Goal: Task Accomplishment & Management: Use online tool/utility

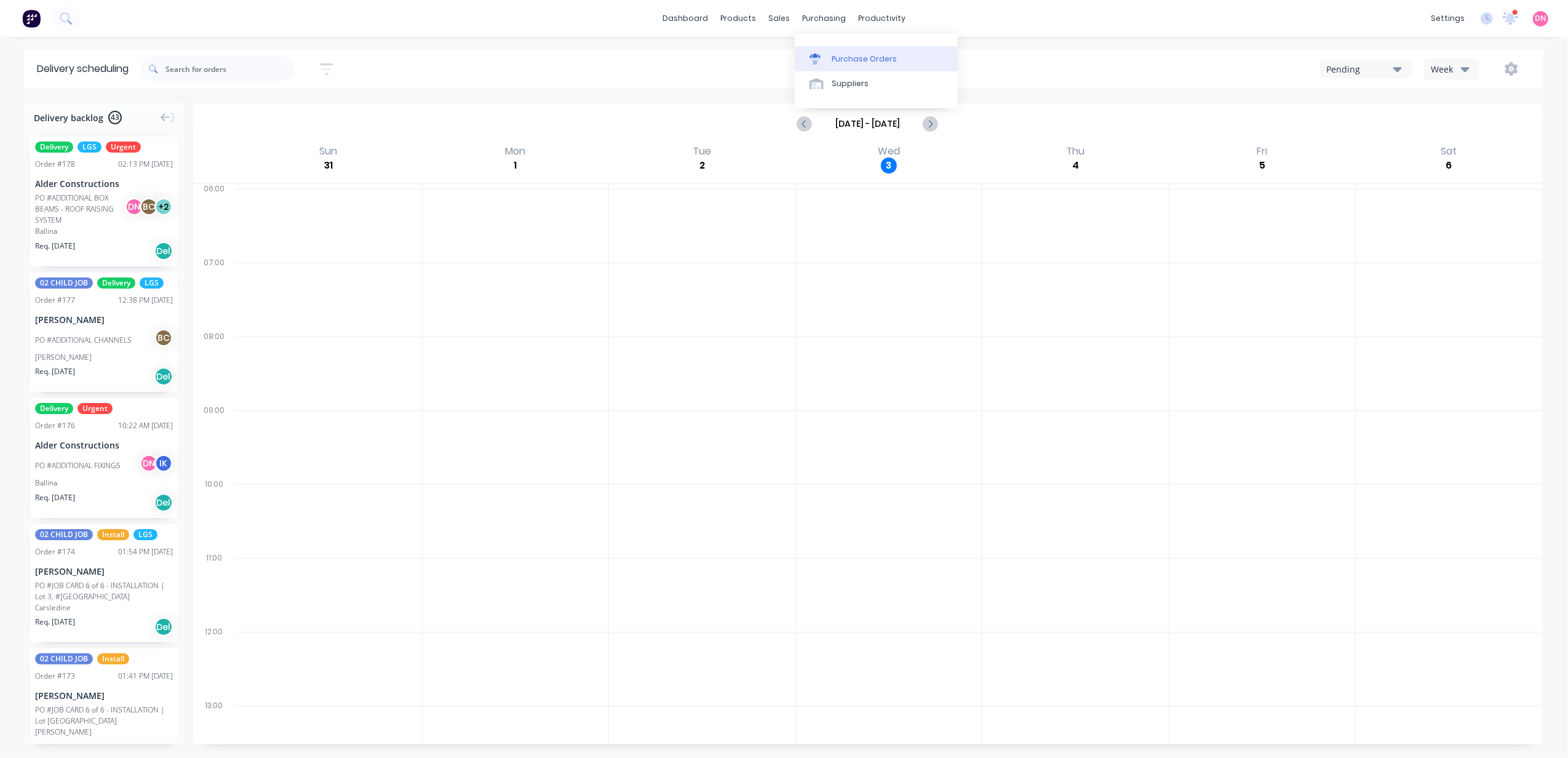
click at [818, 57] on icon at bounding box center [815, 56] width 11 height 4
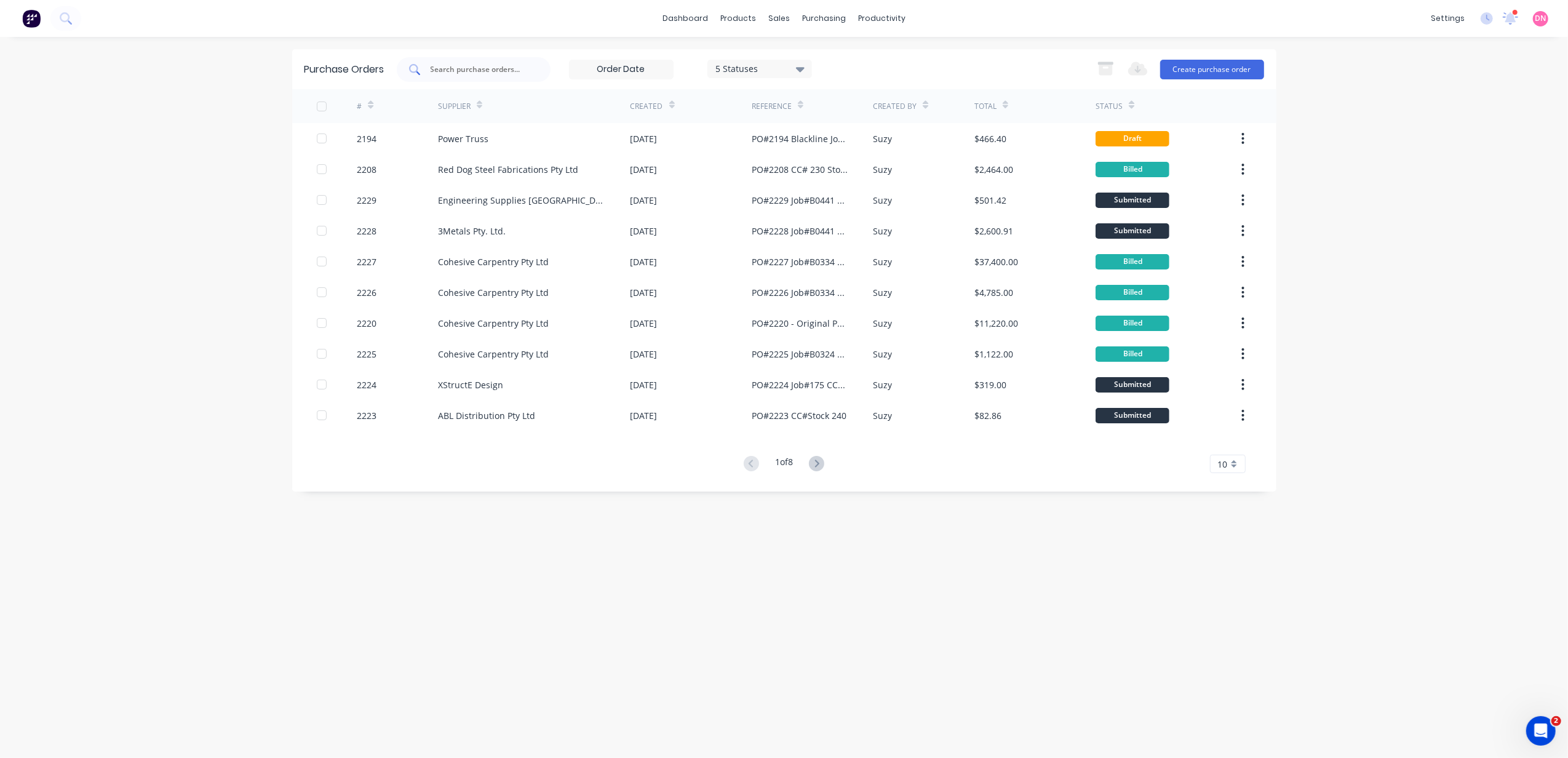
click at [528, 72] on div at bounding box center [474, 69] width 153 height 24
type input "2187"
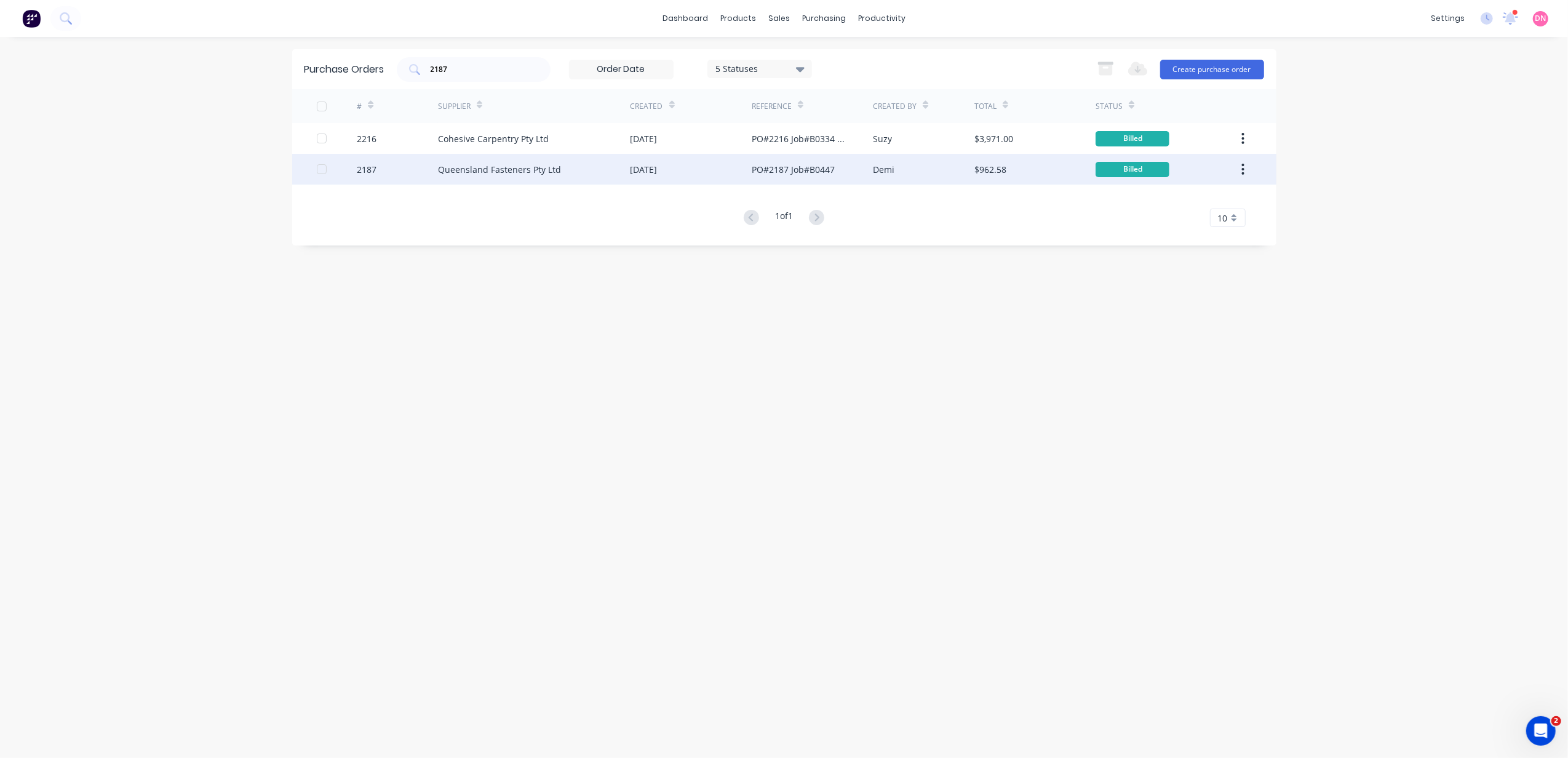
click at [828, 170] on div "PO#2187 Job#B0447" at bounding box center [793, 170] width 83 height 13
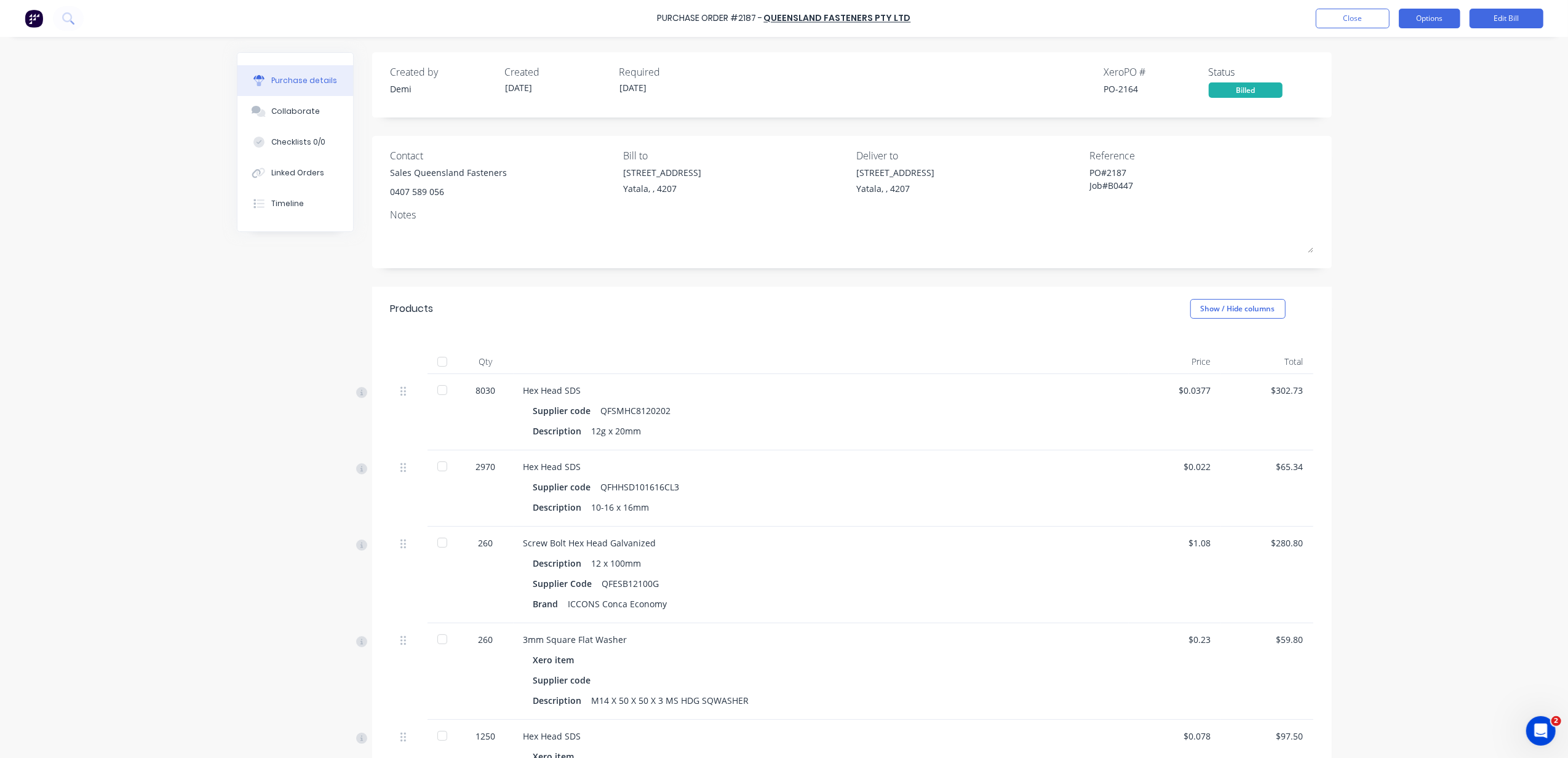
click at [1452, 25] on button "Options" at bounding box center [1429, 18] width 61 height 20
click at [1437, 46] on div "Print / Email" at bounding box center [1402, 50] width 94 height 18
click at [1434, 100] on div "Without pricing" at bounding box center [1402, 100] width 94 height 18
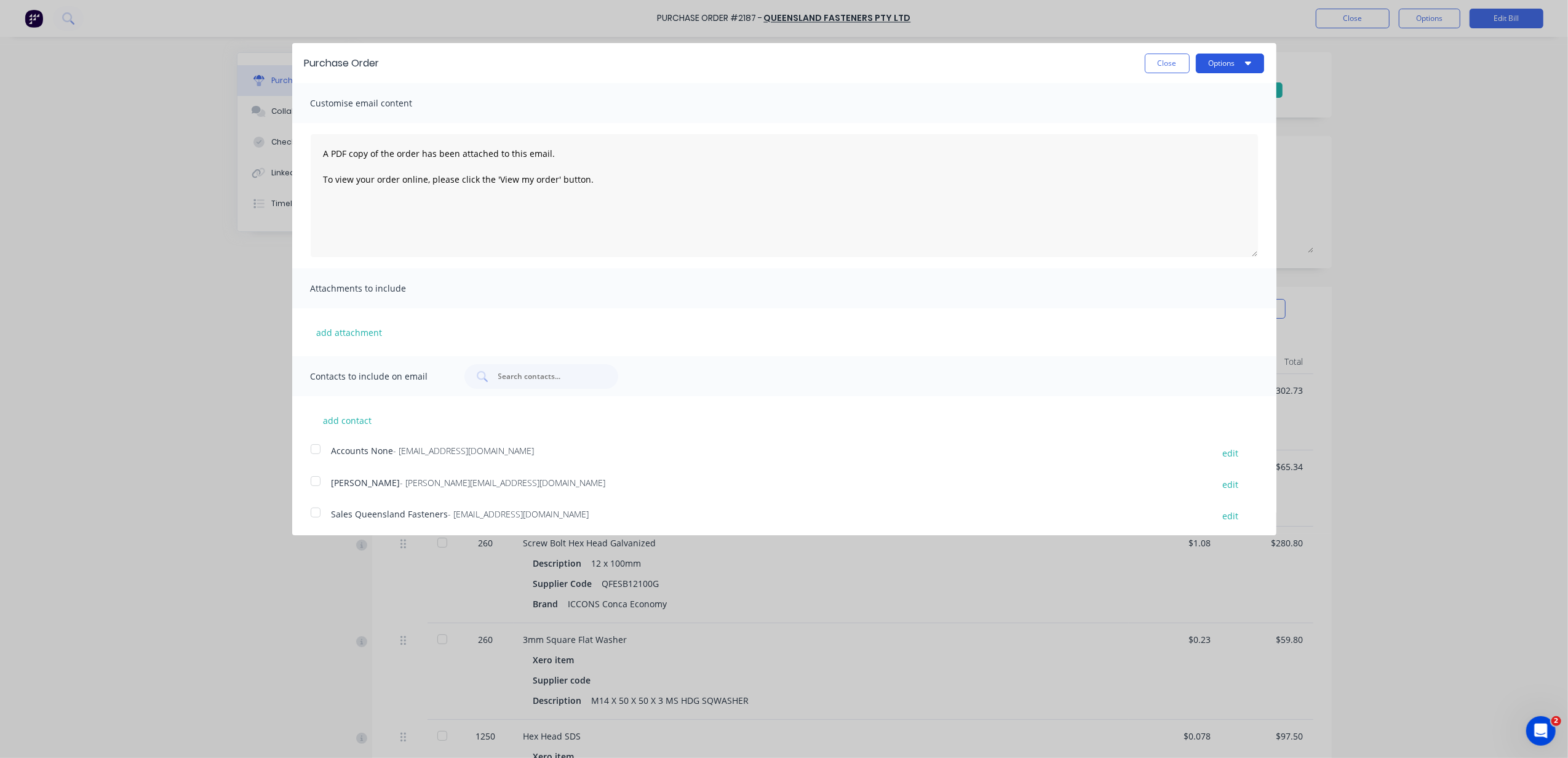
click at [1223, 63] on button "Options" at bounding box center [1230, 63] width 69 height 20
click at [1222, 89] on div "Print" at bounding box center [1206, 94] width 94 height 18
click at [1171, 66] on button "Close" at bounding box center [1167, 63] width 45 height 20
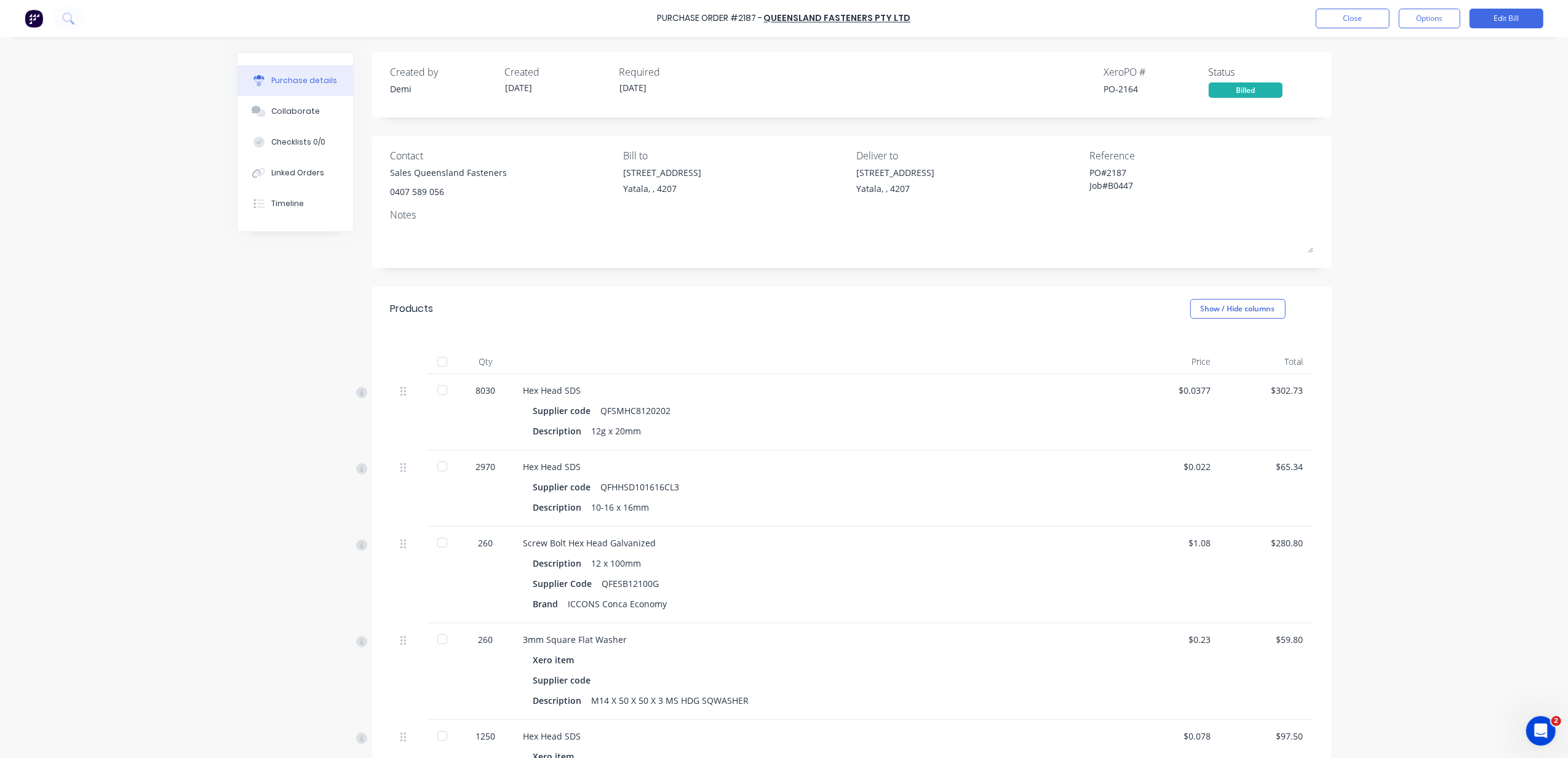
type textarea "x"
click at [1371, 18] on button "Close" at bounding box center [1353, 18] width 74 height 20
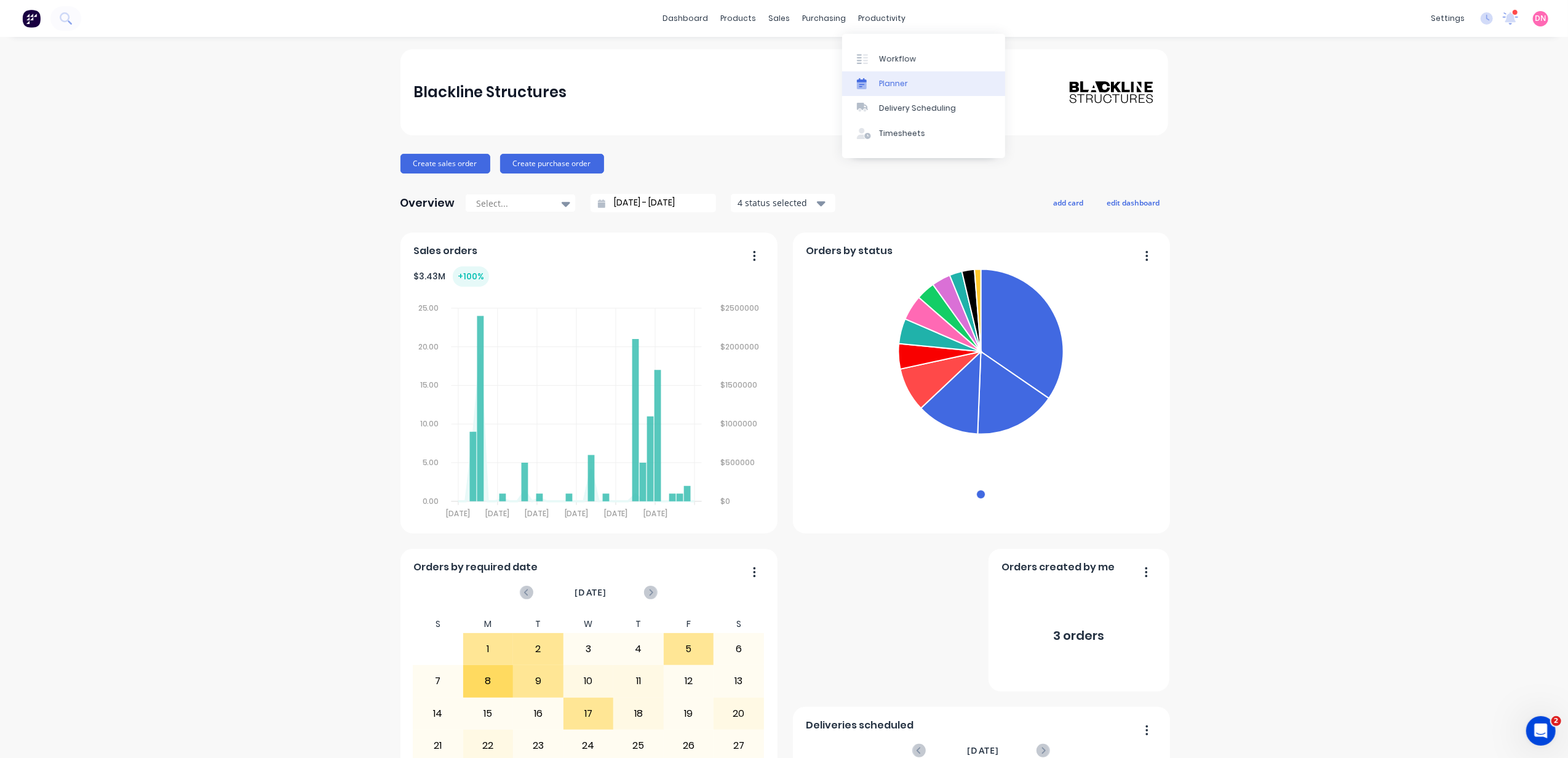
click at [891, 72] on link "Planner" at bounding box center [923, 83] width 163 height 24
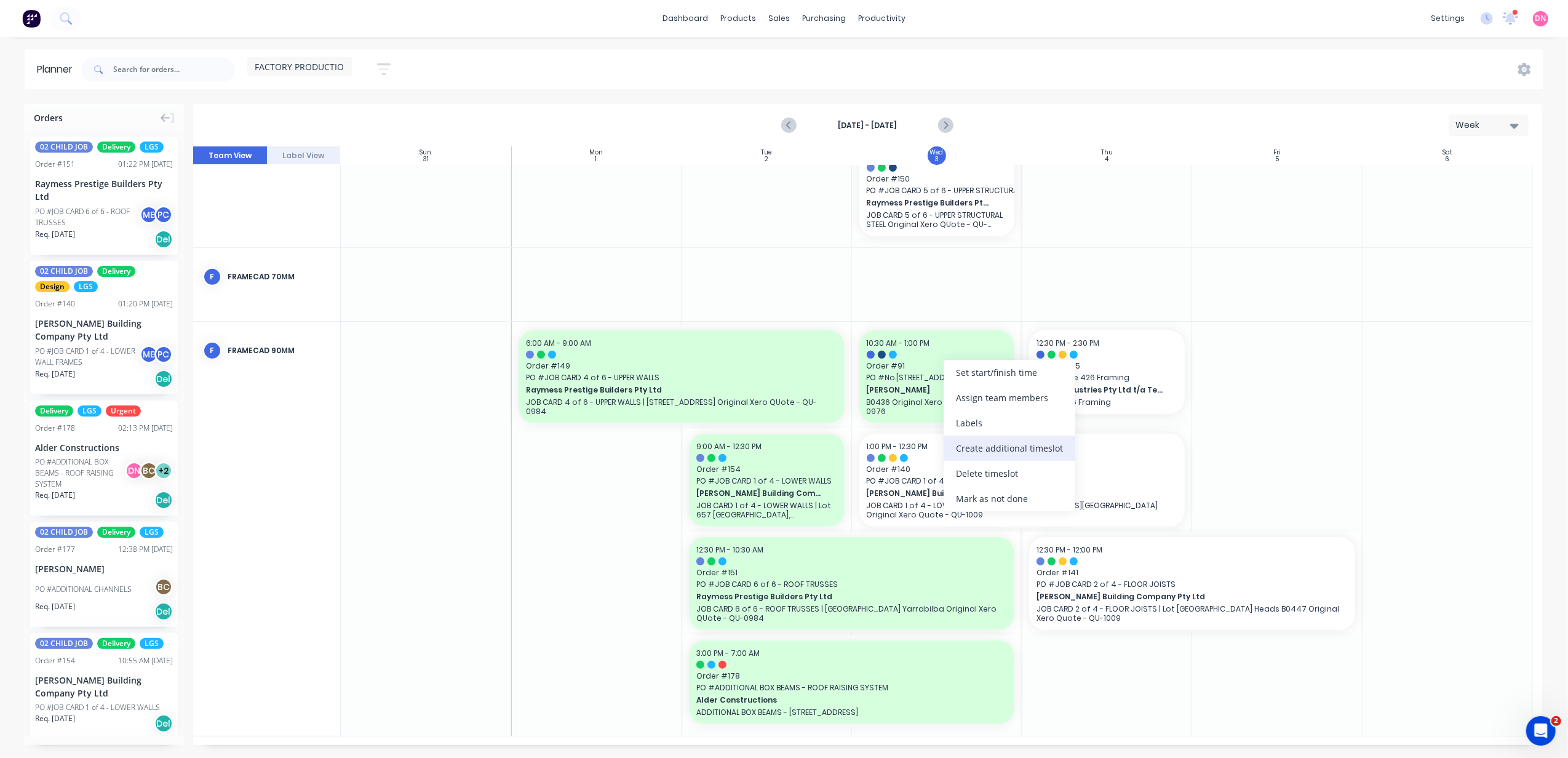
scroll to position [520, 0]
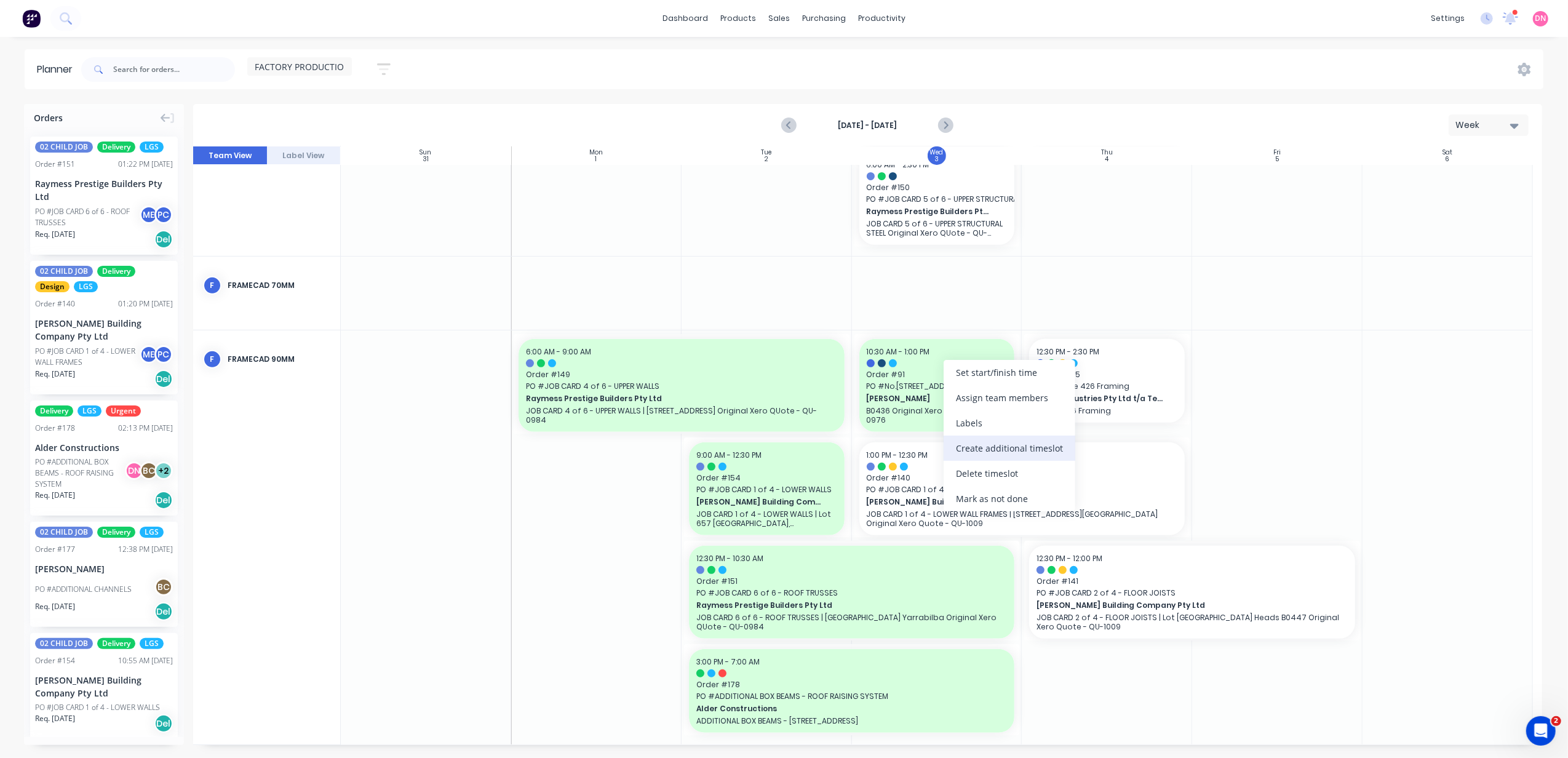
click at [987, 449] on div "Create additional timeslot" at bounding box center [1009, 448] width 131 height 25
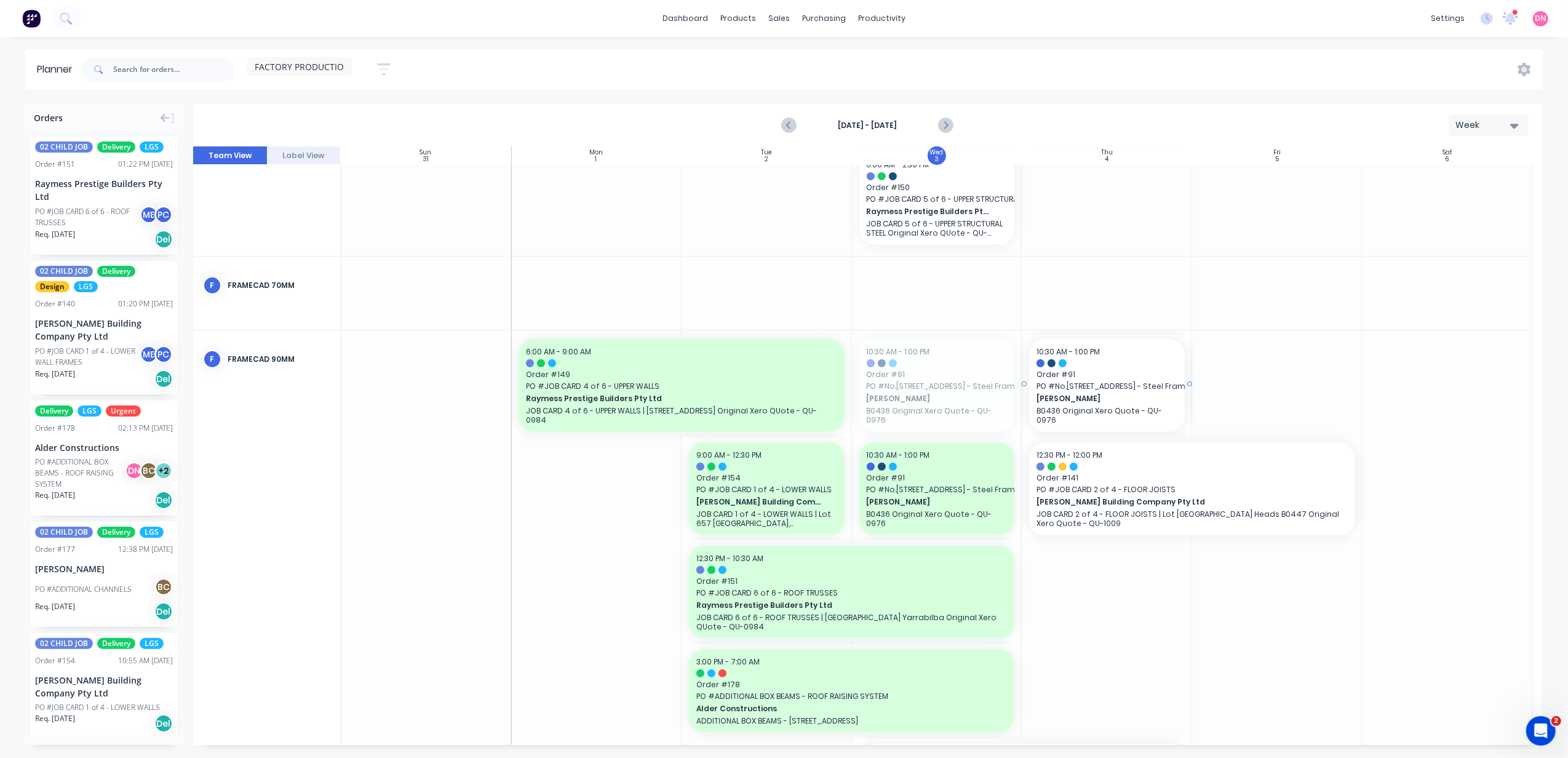
drag, startPoint x: 942, startPoint y: 391, endPoint x: 1068, endPoint y: 394, distance: 126.0
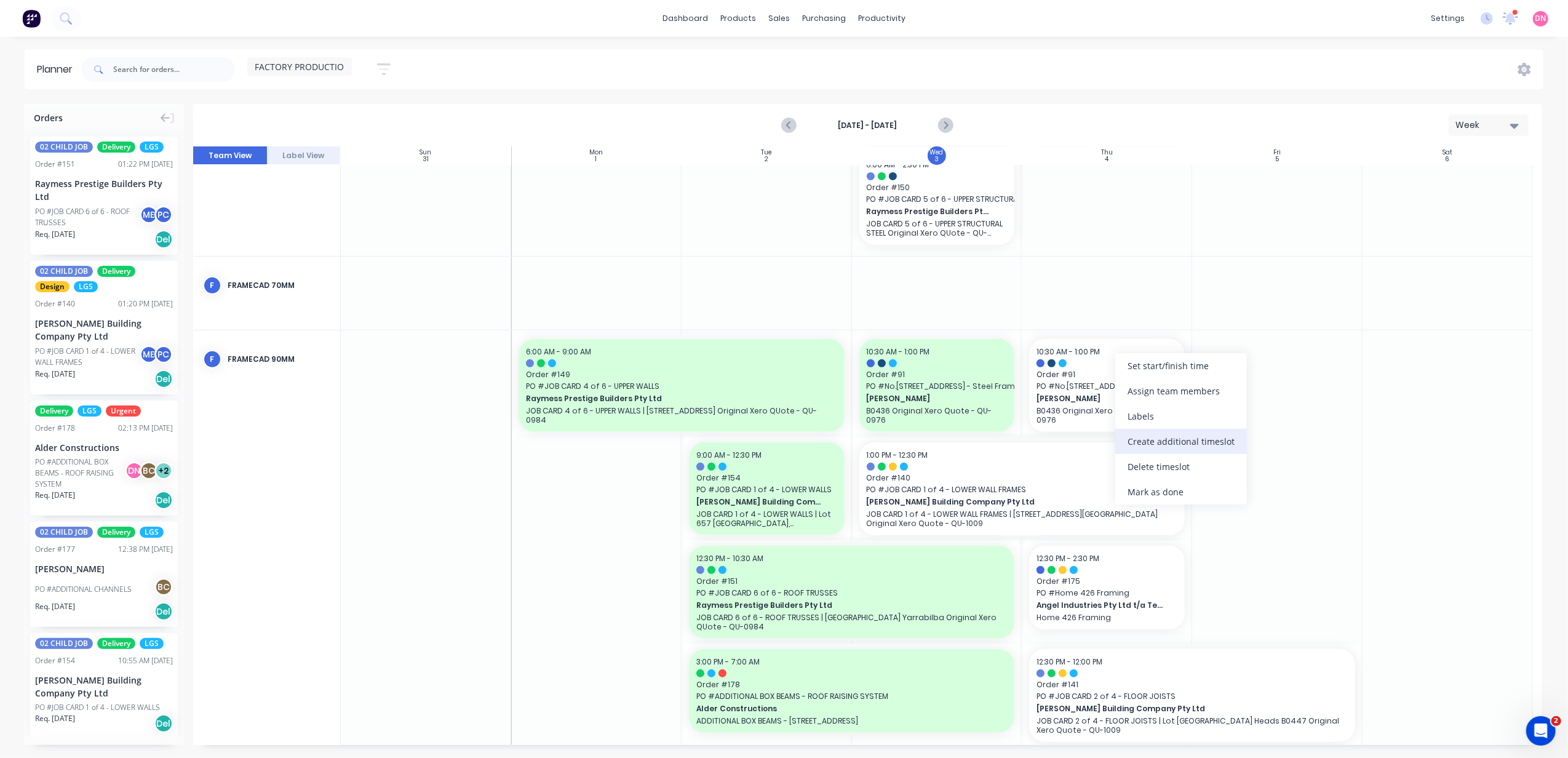
click at [1178, 446] on div "Create additional timeslot" at bounding box center [1181, 441] width 131 height 25
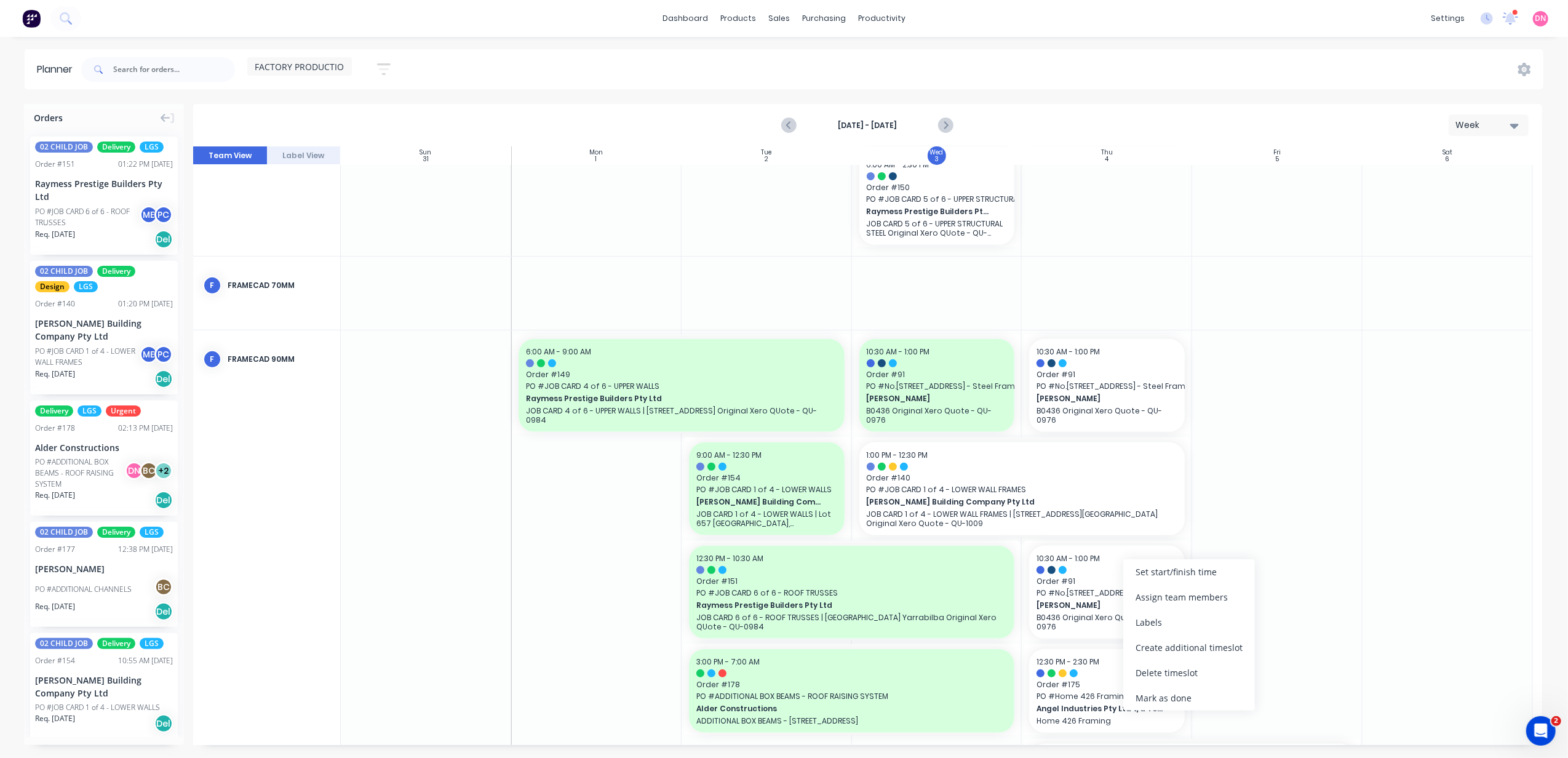
drag, startPoint x: 1184, startPoint y: 671, endPoint x: 1139, endPoint y: 431, distance: 244.2
click at [1184, 671] on div "Delete timeslot" at bounding box center [1189, 673] width 131 height 25
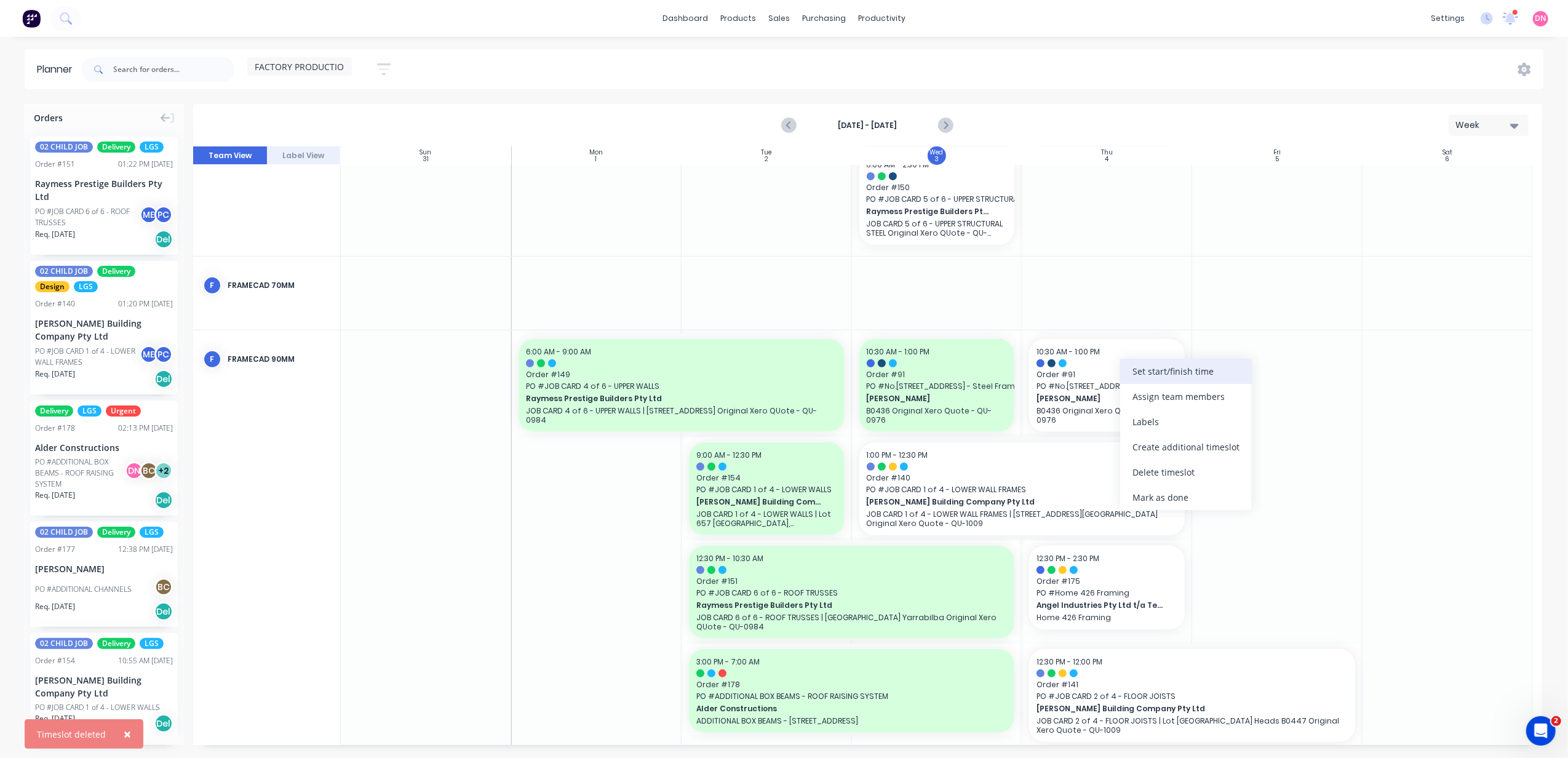
click at [1184, 376] on div "Set start/finish time" at bounding box center [1186, 371] width 131 height 25
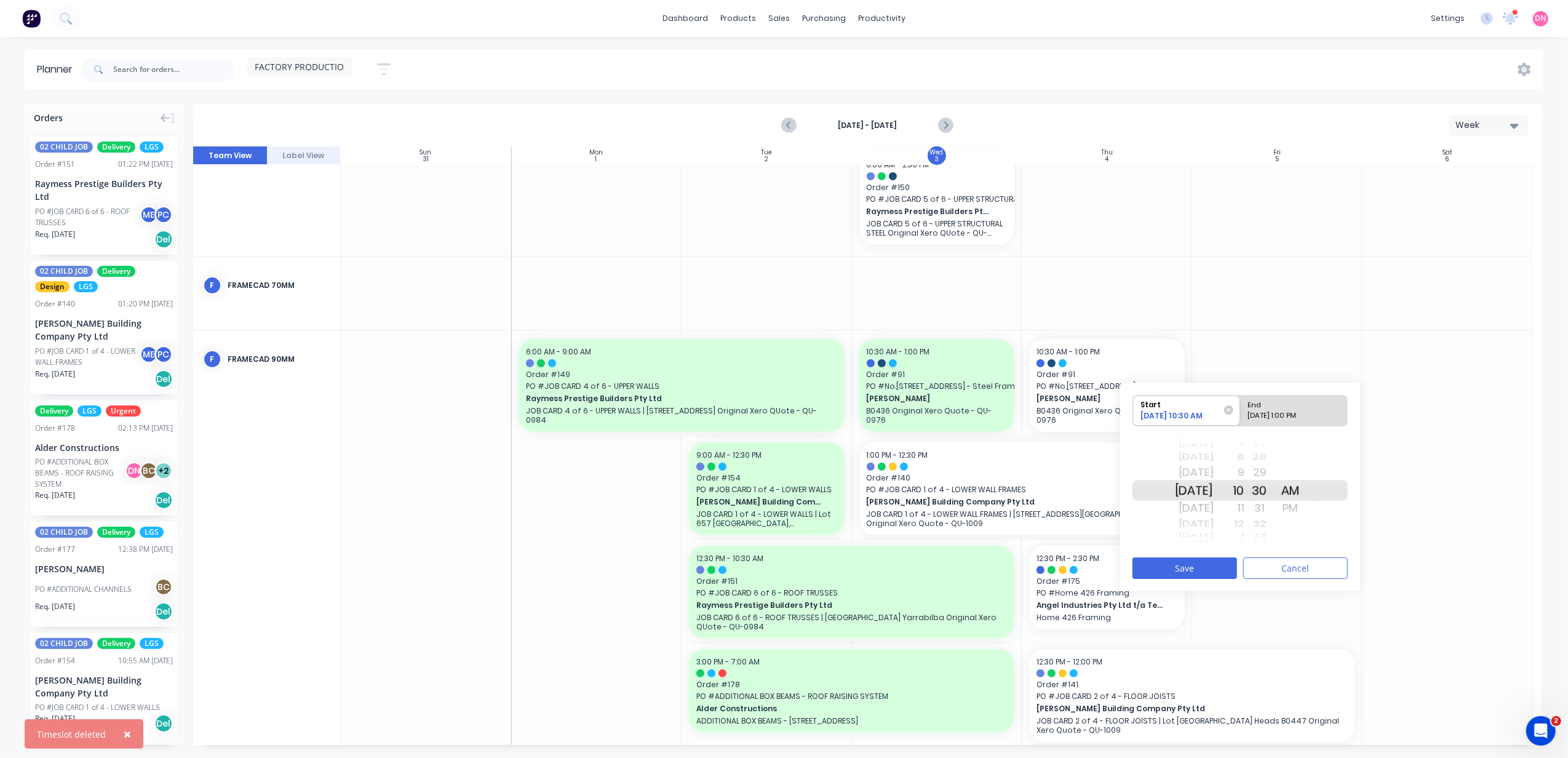
click at [1285, 325] on div at bounding box center [1277, 293] width 170 height 73
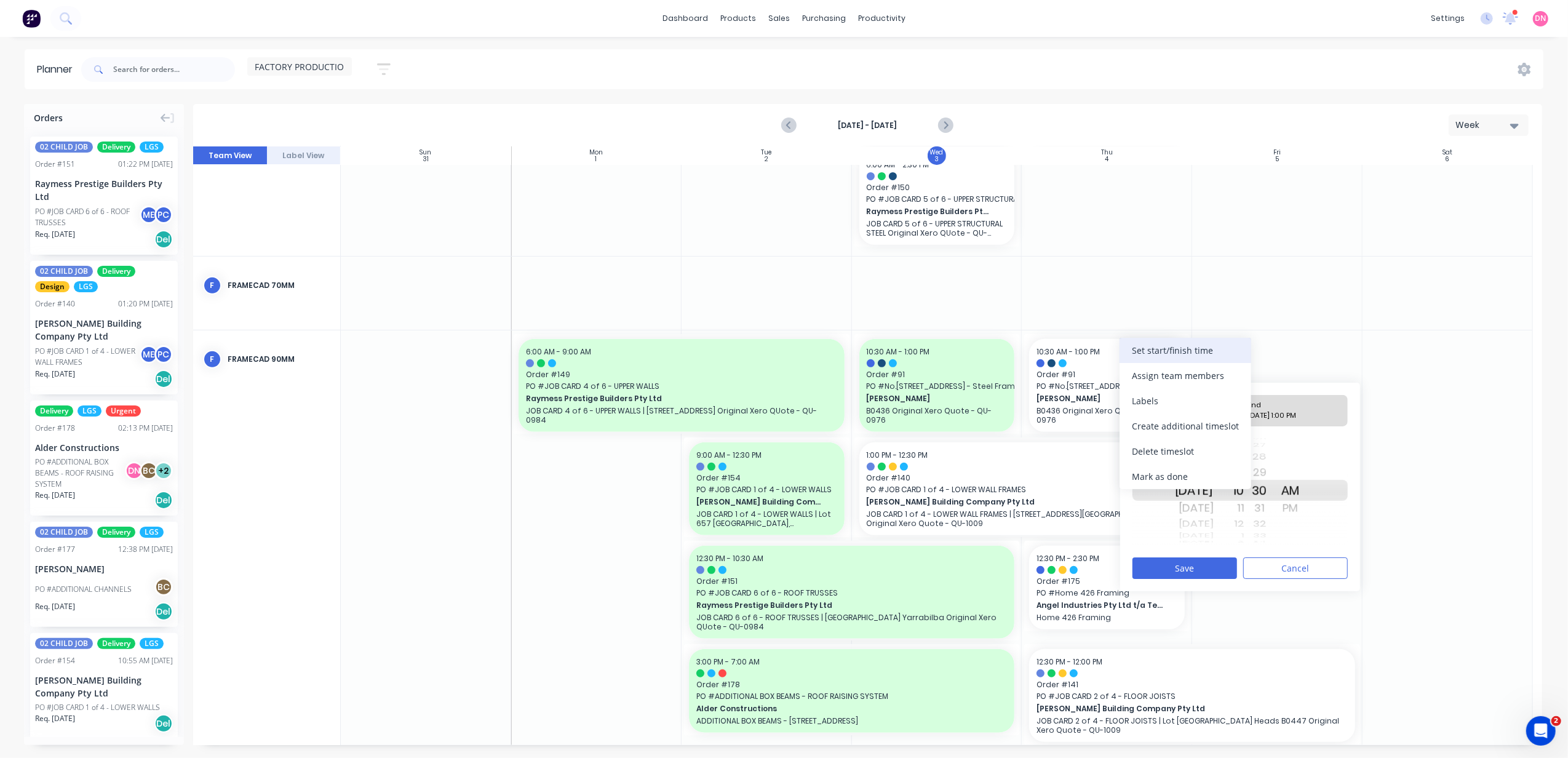
click at [1214, 357] on div "Set start/finish time" at bounding box center [1185, 351] width 131 height 25
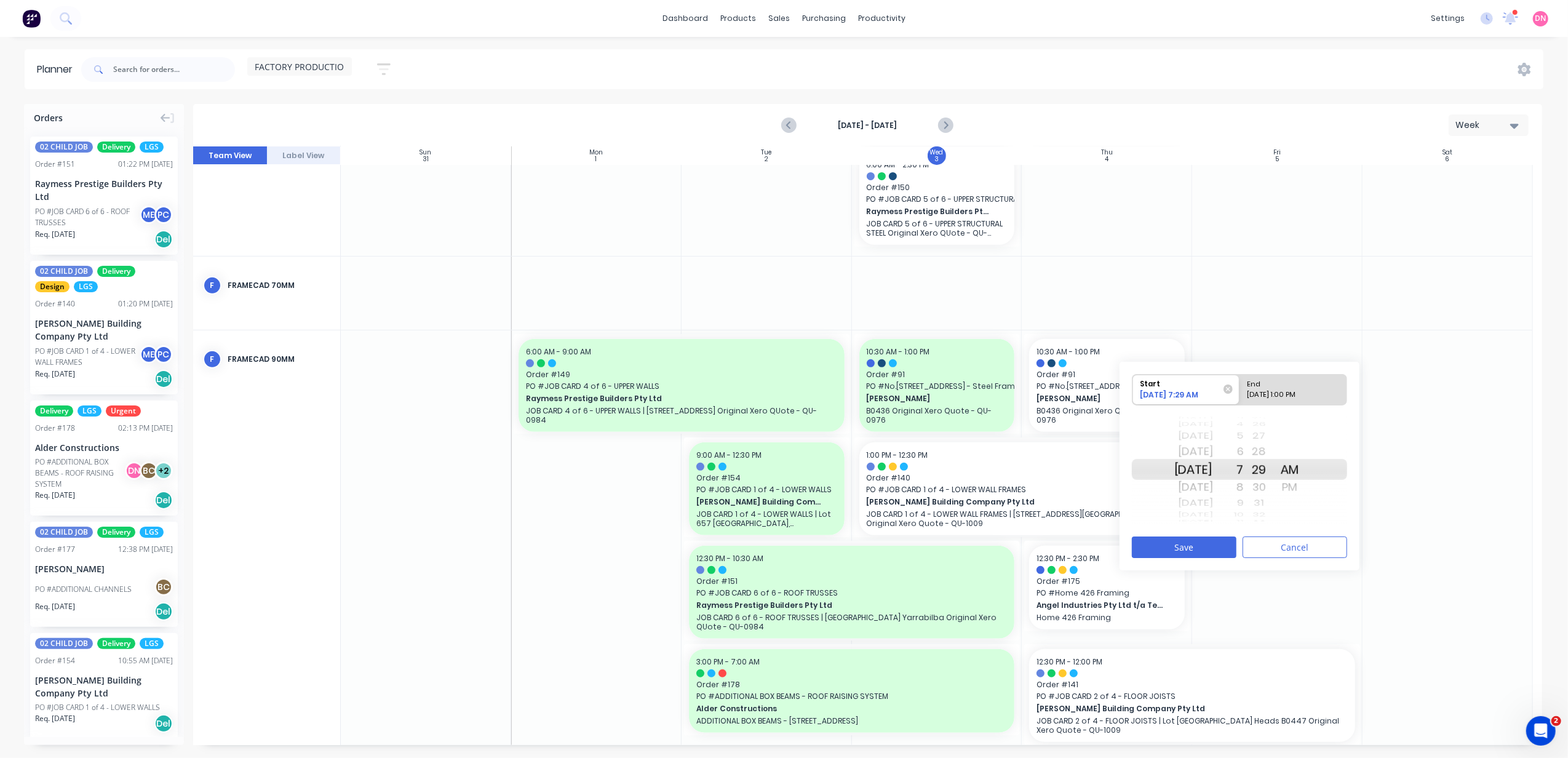
click at [1244, 457] on div "6" at bounding box center [1229, 452] width 31 height 20
click at [1287, 396] on div "09/04/2025 1:00 PM" at bounding box center [1288, 397] width 89 height 15
click at [1240, 396] on input "End 09/04/2025 1:00 PM" at bounding box center [1240, 390] width 1 height 30
radio input "true"
click at [1305, 452] on div "AM" at bounding box center [1290, 452] width 31 height 20
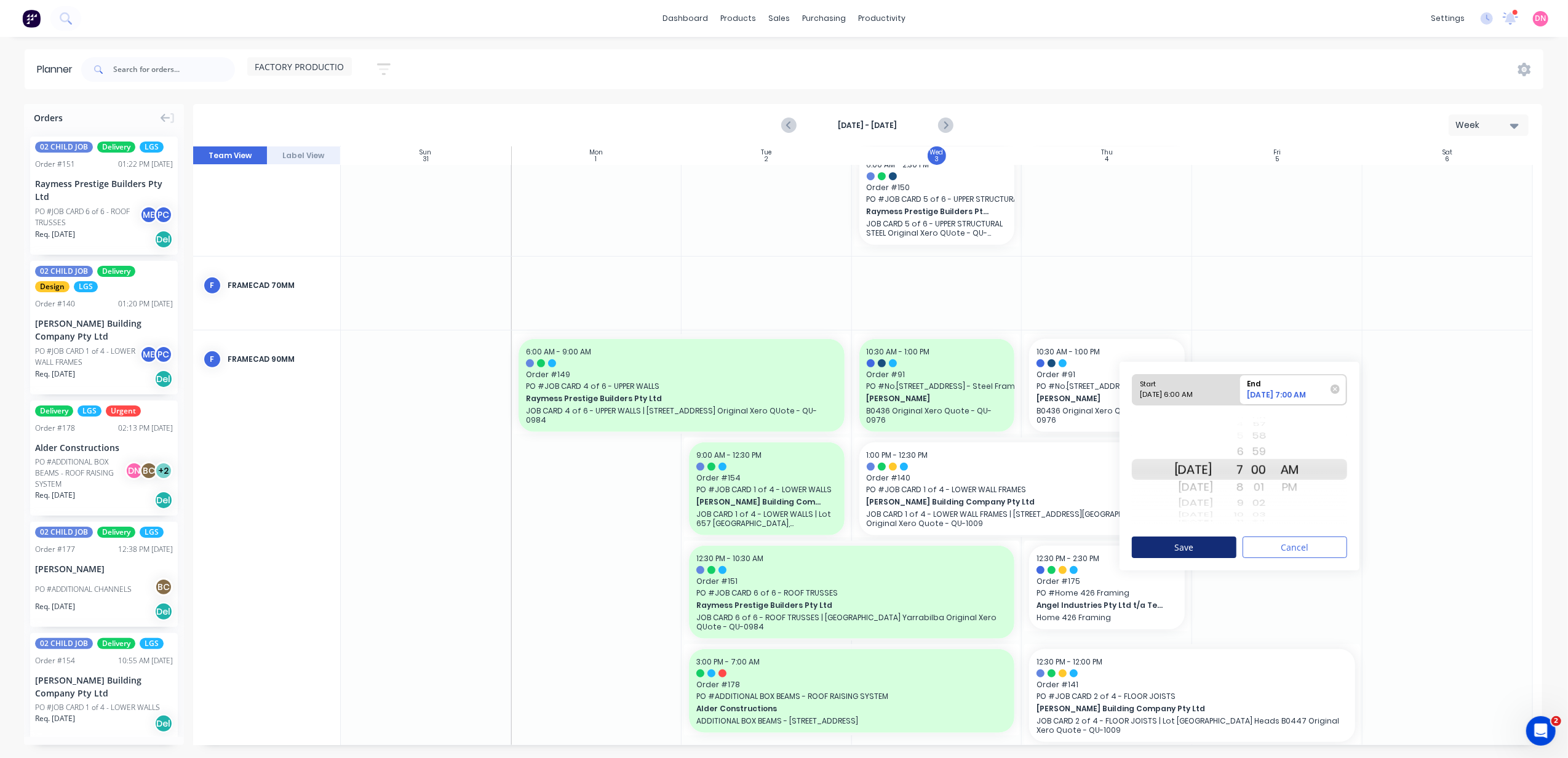
click at [1211, 544] on button "Save" at bounding box center [1184, 547] width 105 height 21
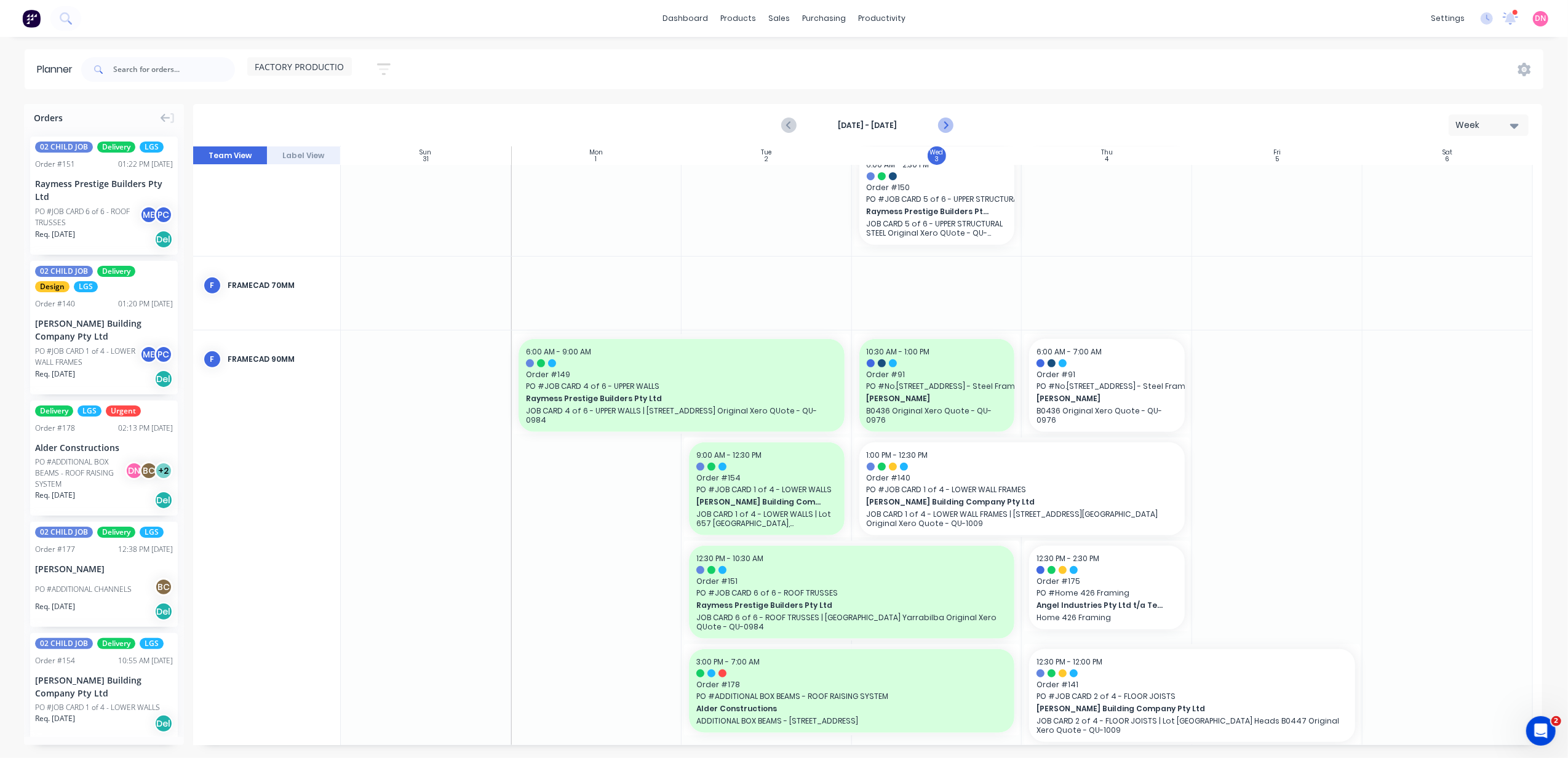
click at [942, 124] on icon "Next page" at bounding box center [945, 125] width 15 height 15
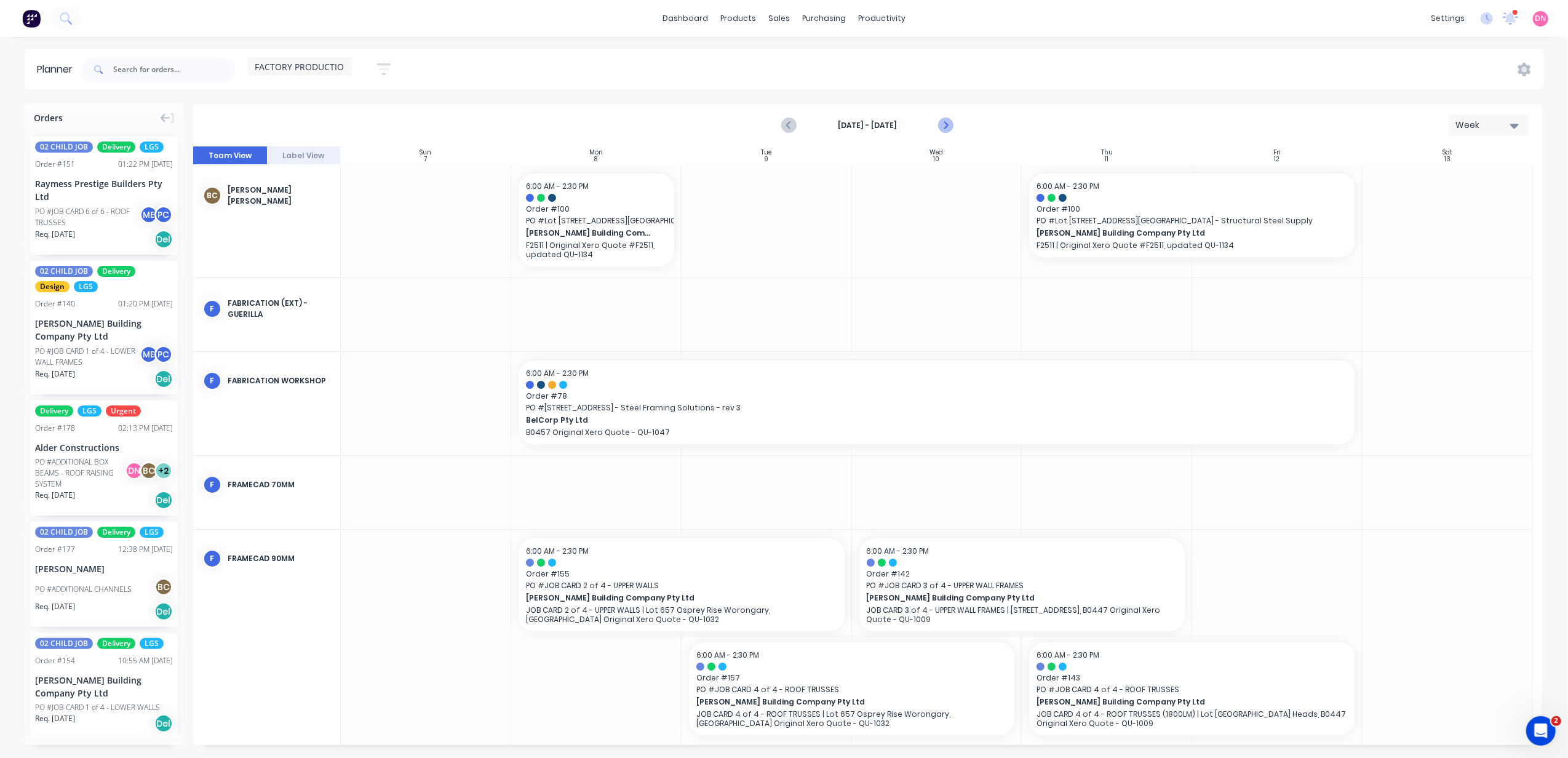
click at [942, 124] on icon "Next page" at bounding box center [945, 125] width 15 height 15
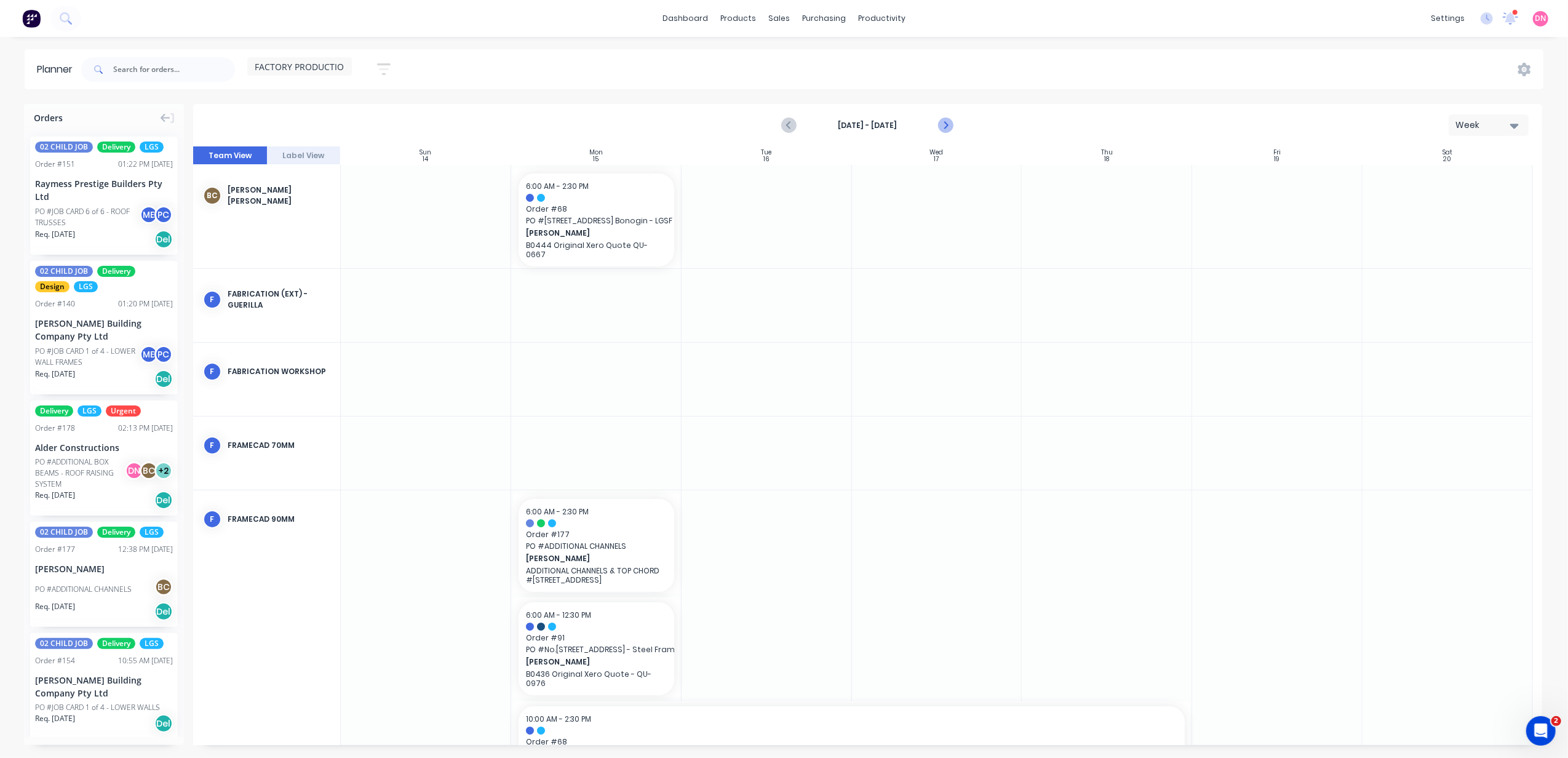
click at [942, 124] on icon "Next page" at bounding box center [945, 125] width 15 height 15
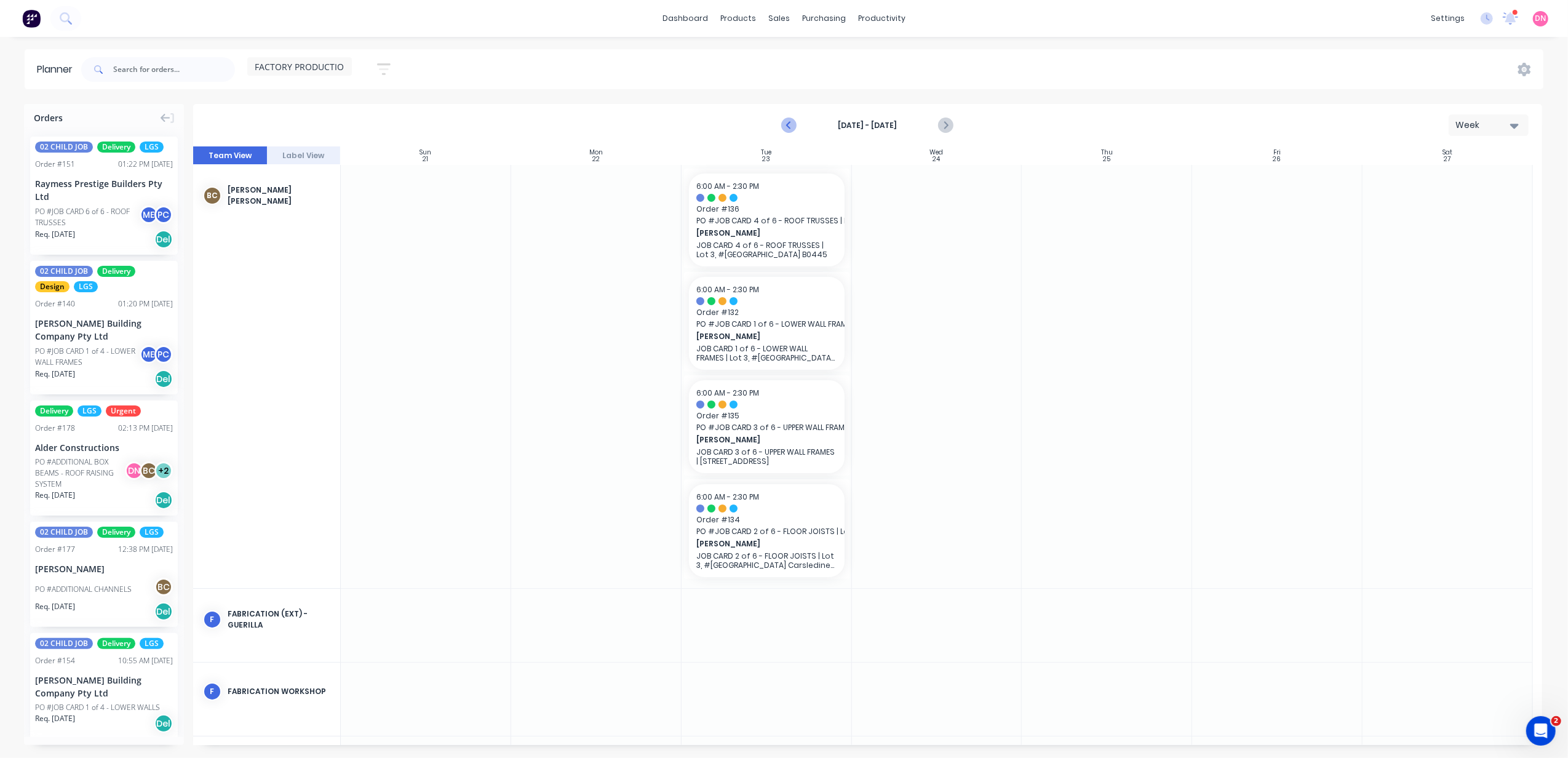
click at [790, 119] on icon "Previous page" at bounding box center [790, 125] width 15 height 15
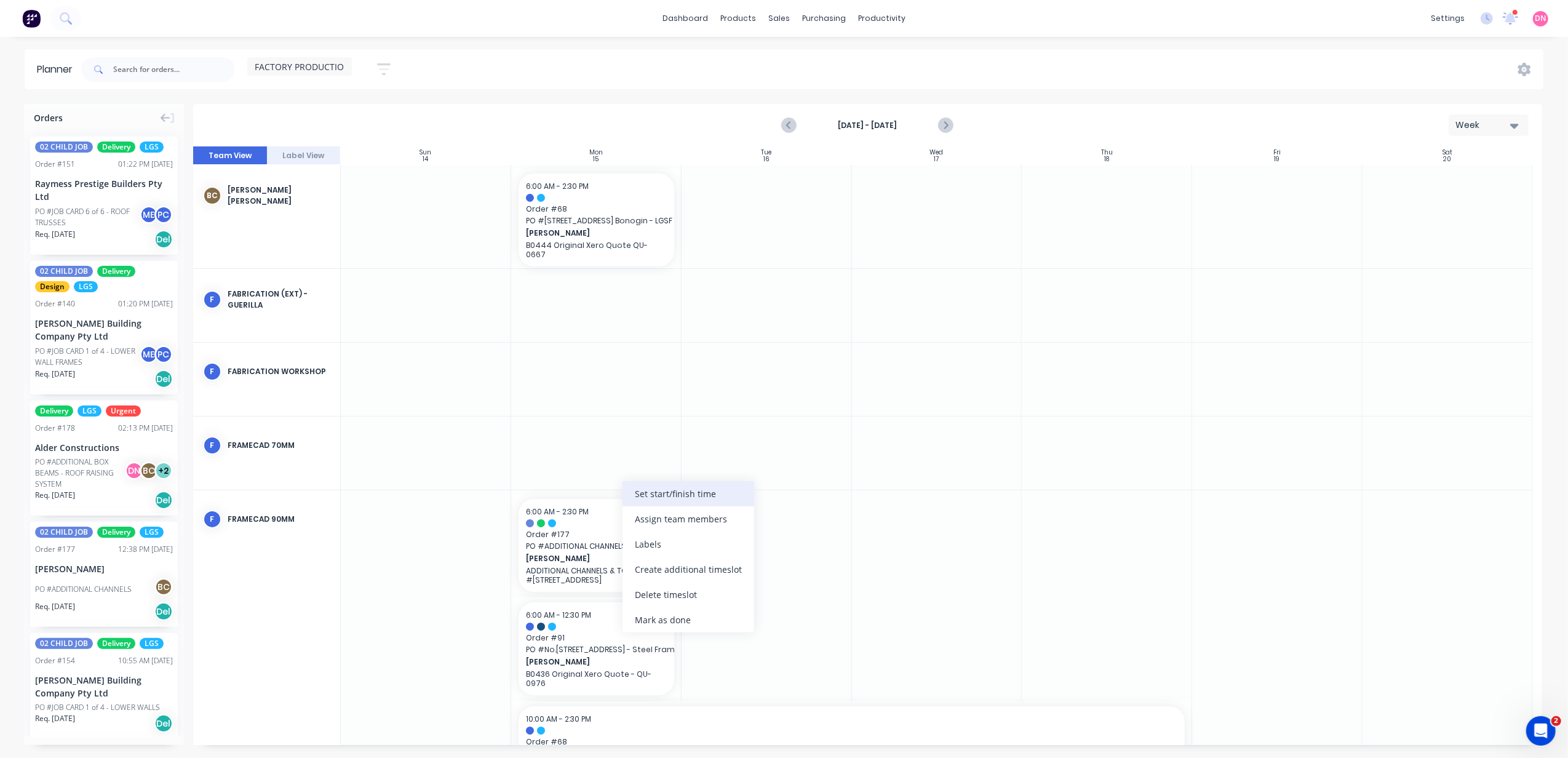
click at [665, 496] on div "Set start/finish time" at bounding box center [688, 494] width 131 height 25
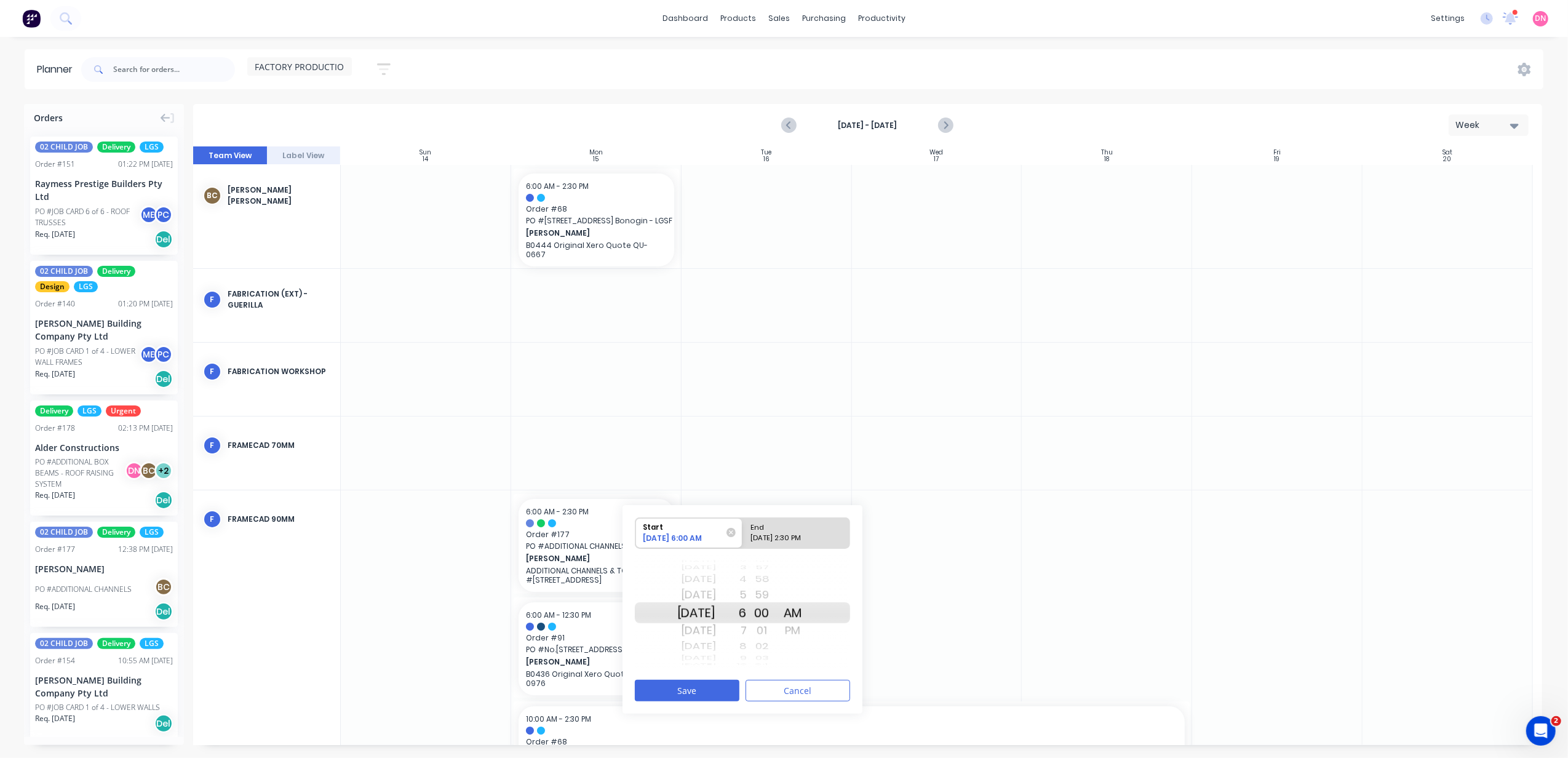
click at [747, 638] on div "7" at bounding box center [731, 630] width 31 height 20
click at [790, 518] on div "End" at bounding box center [790, 526] width 89 height 15
click at [743, 518] on input "End 09/15/2025 2:30 PM" at bounding box center [742, 533] width 1 height 30
radio input "true"
click at [809, 597] on div "AM" at bounding box center [793, 595] width 31 height 20
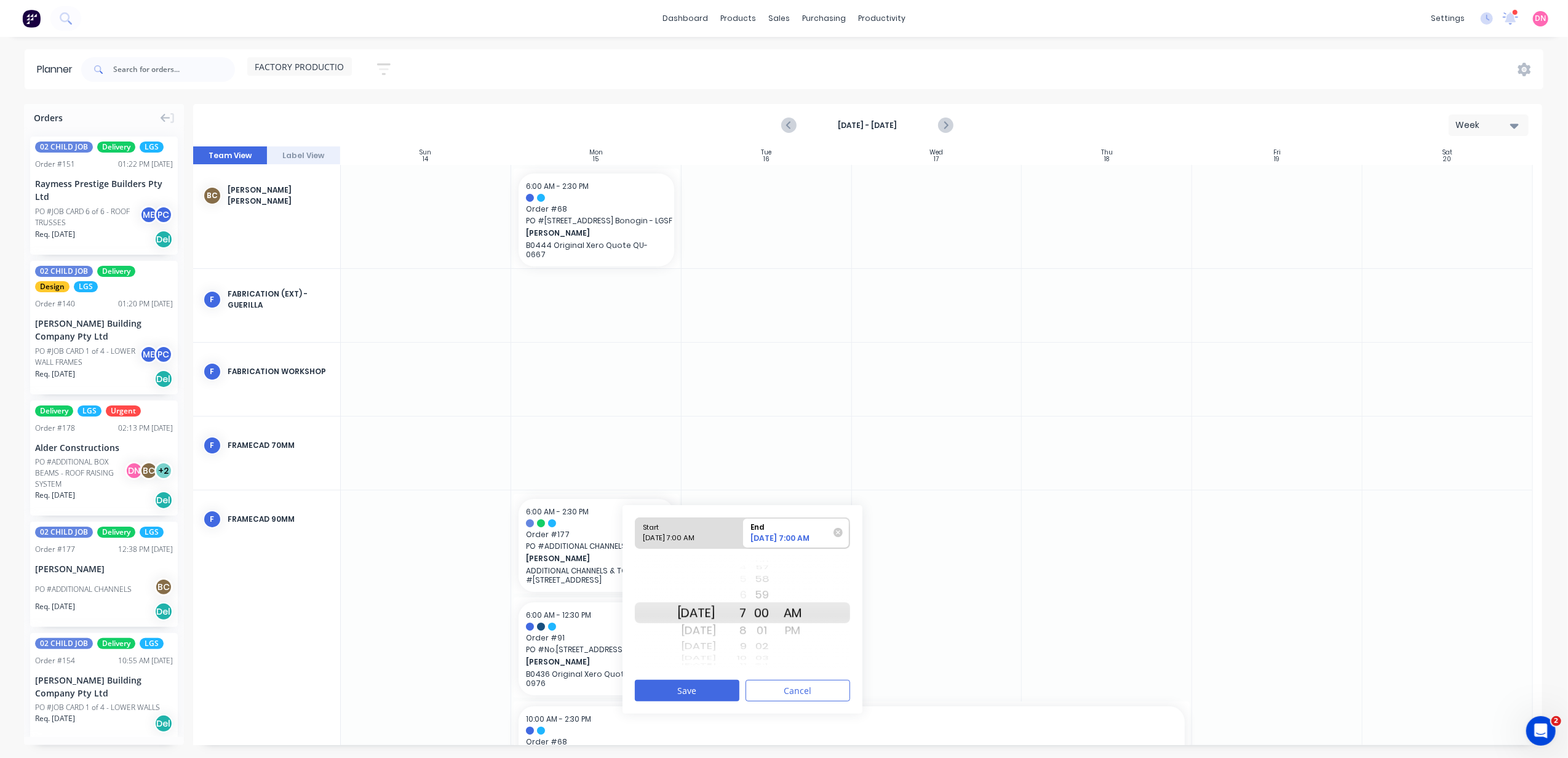
click at [747, 638] on div "8" at bounding box center [731, 630] width 31 height 20
click at [719, 695] on button "Save" at bounding box center [687, 690] width 105 height 21
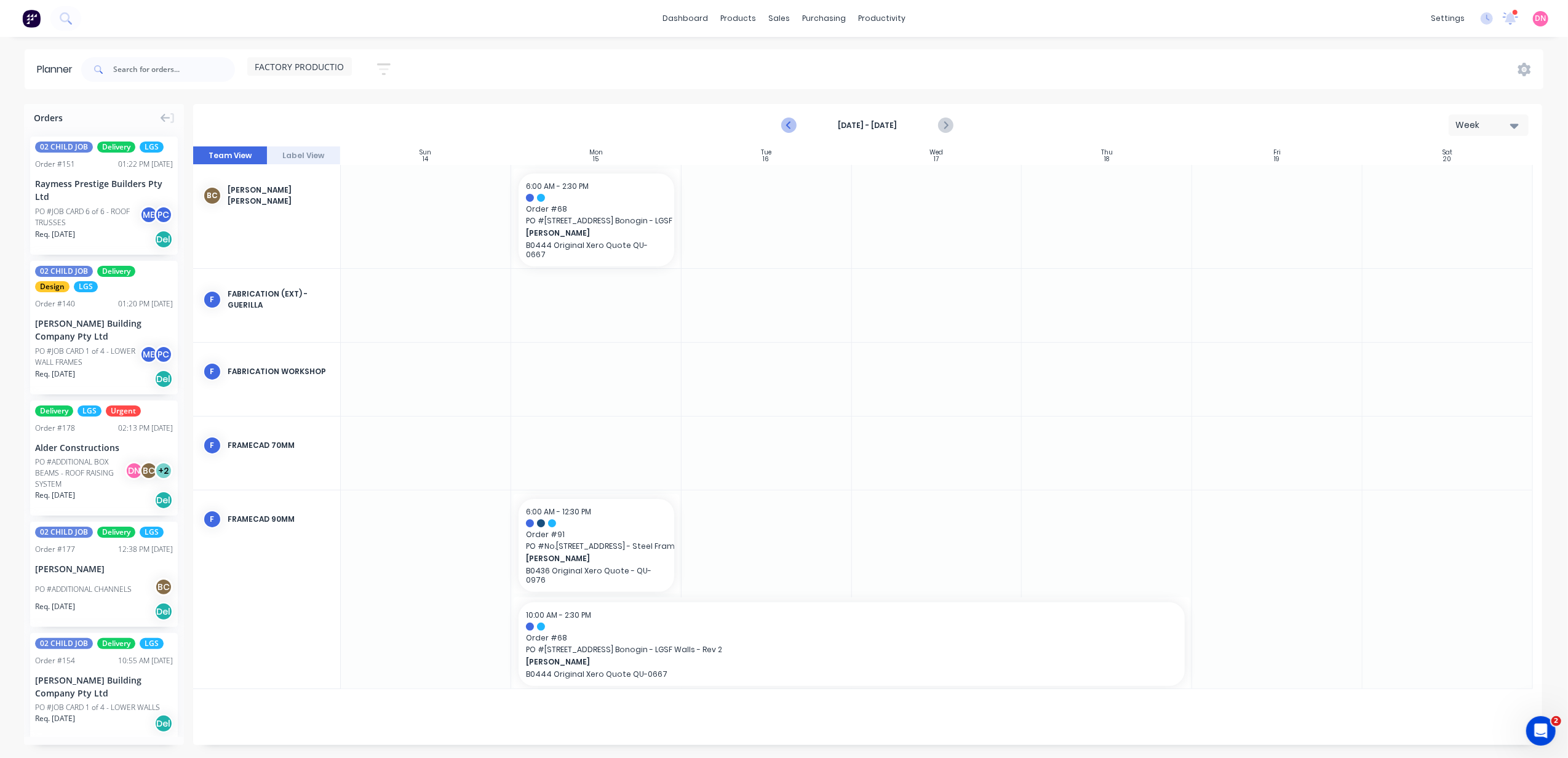
click at [790, 134] on button "Previous page" at bounding box center [790, 125] width 24 height 24
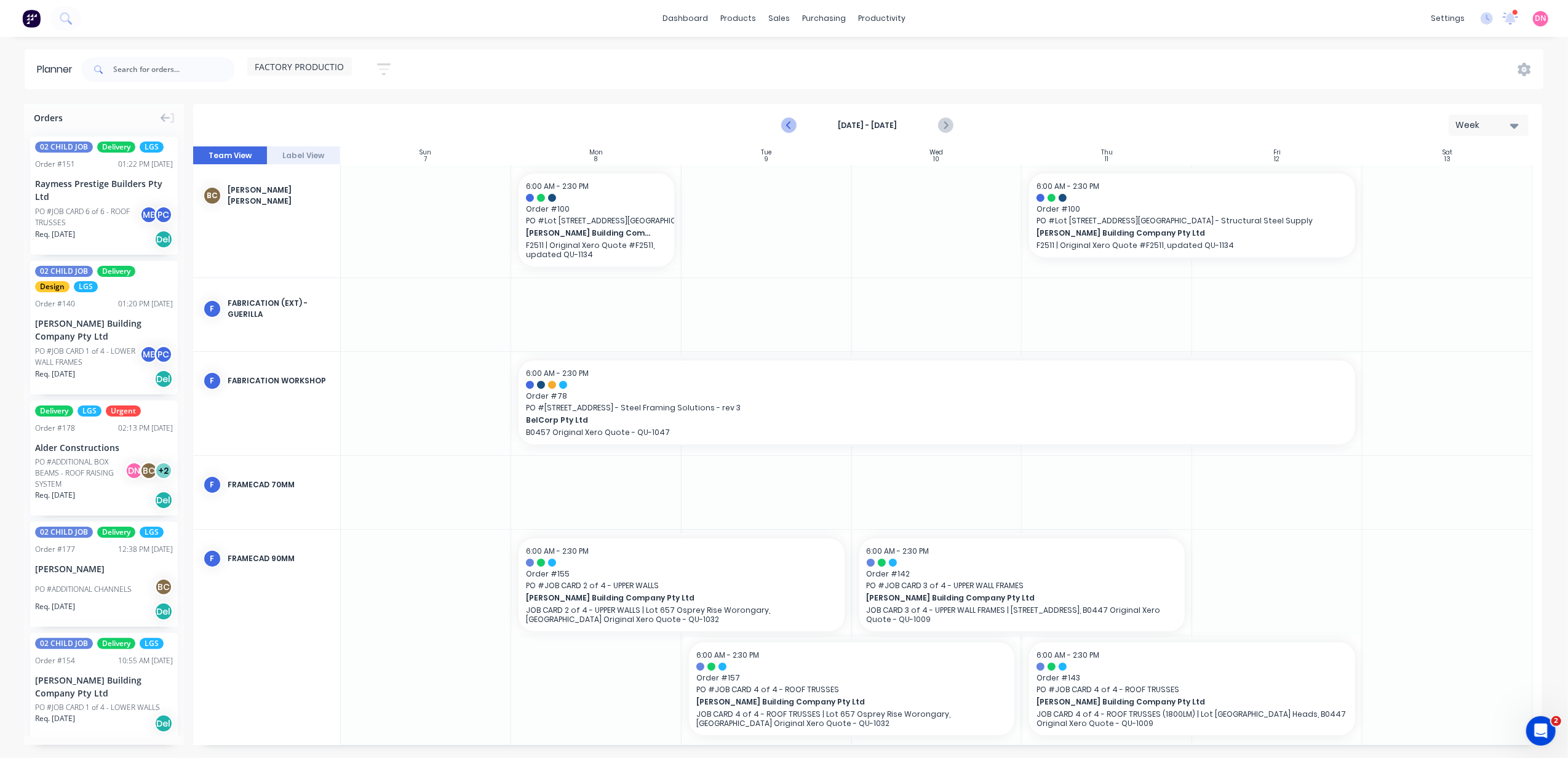
click at [788, 125] on icon "Previous page" at bounding box center [790, 125] width 6 height 10
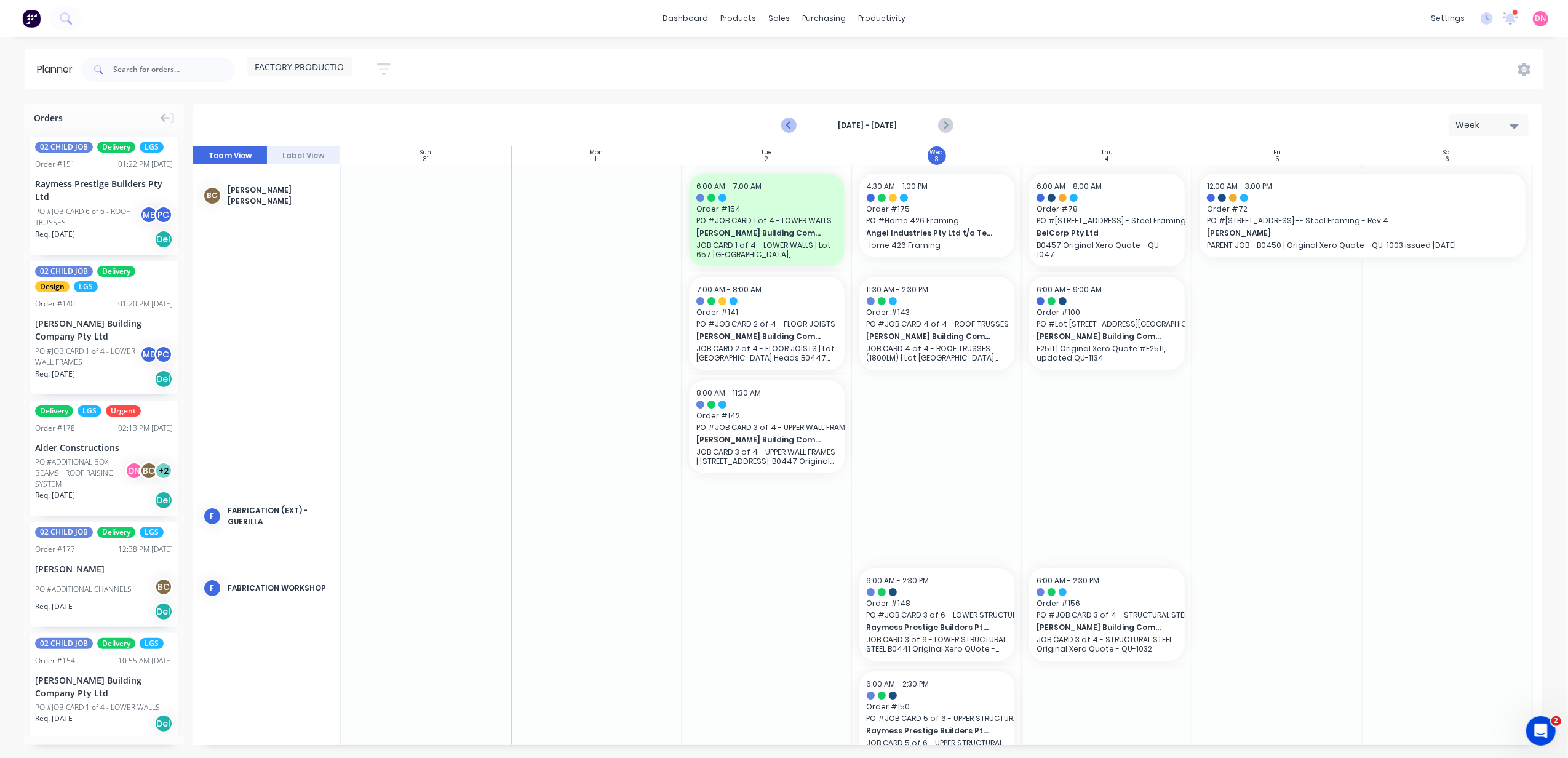
click at [788, 125] on icon "Previous page" at bounding box center [790, 125] width 6 height 10
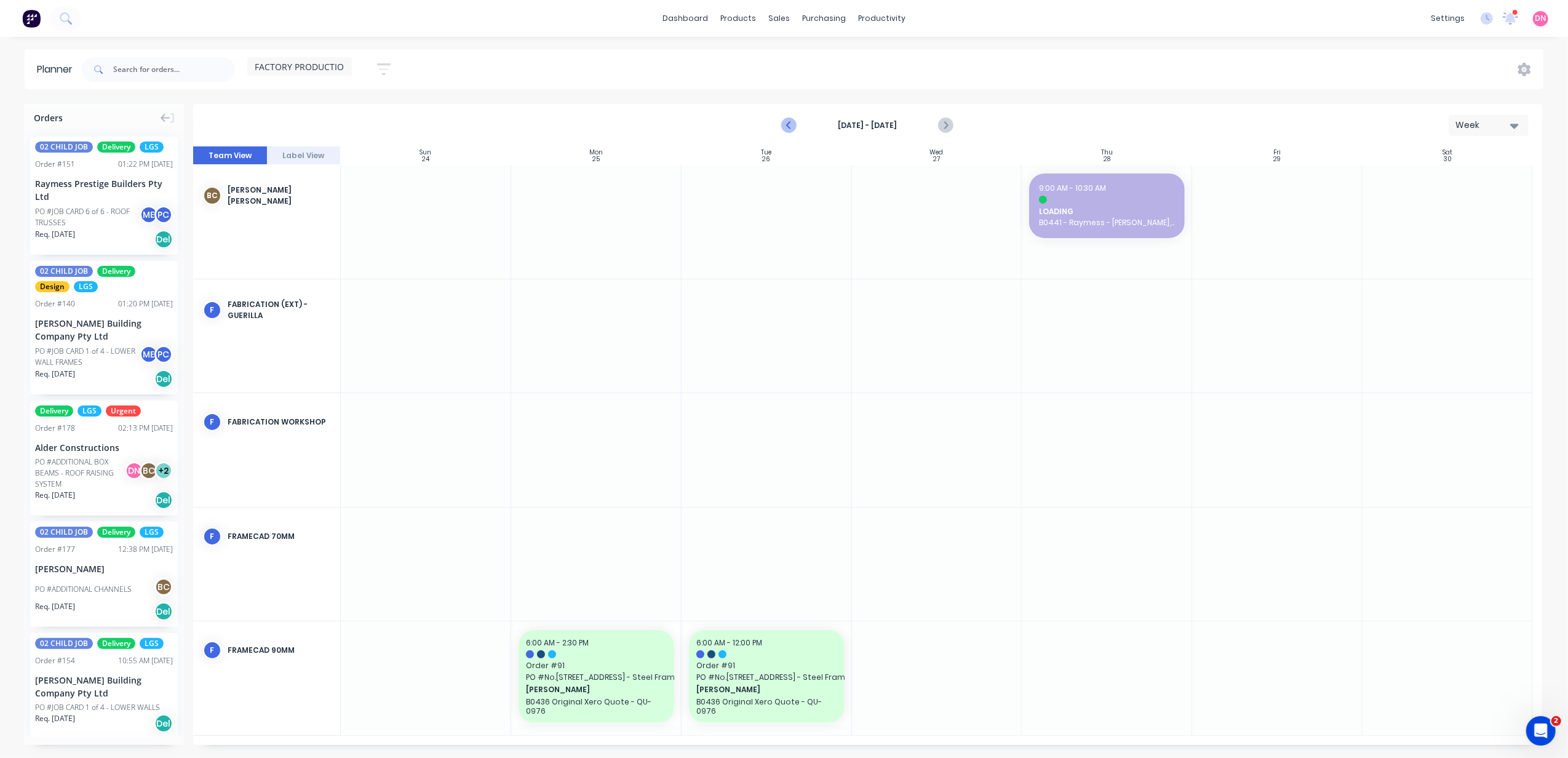
drag, startPoint x: 788, startPoint y: 125, endPoint x: 780, endPoint y: 125, distance: 8.0
click at [780, 125] on button "Previous page" at bounding box center [790, 125] width 24 height 24
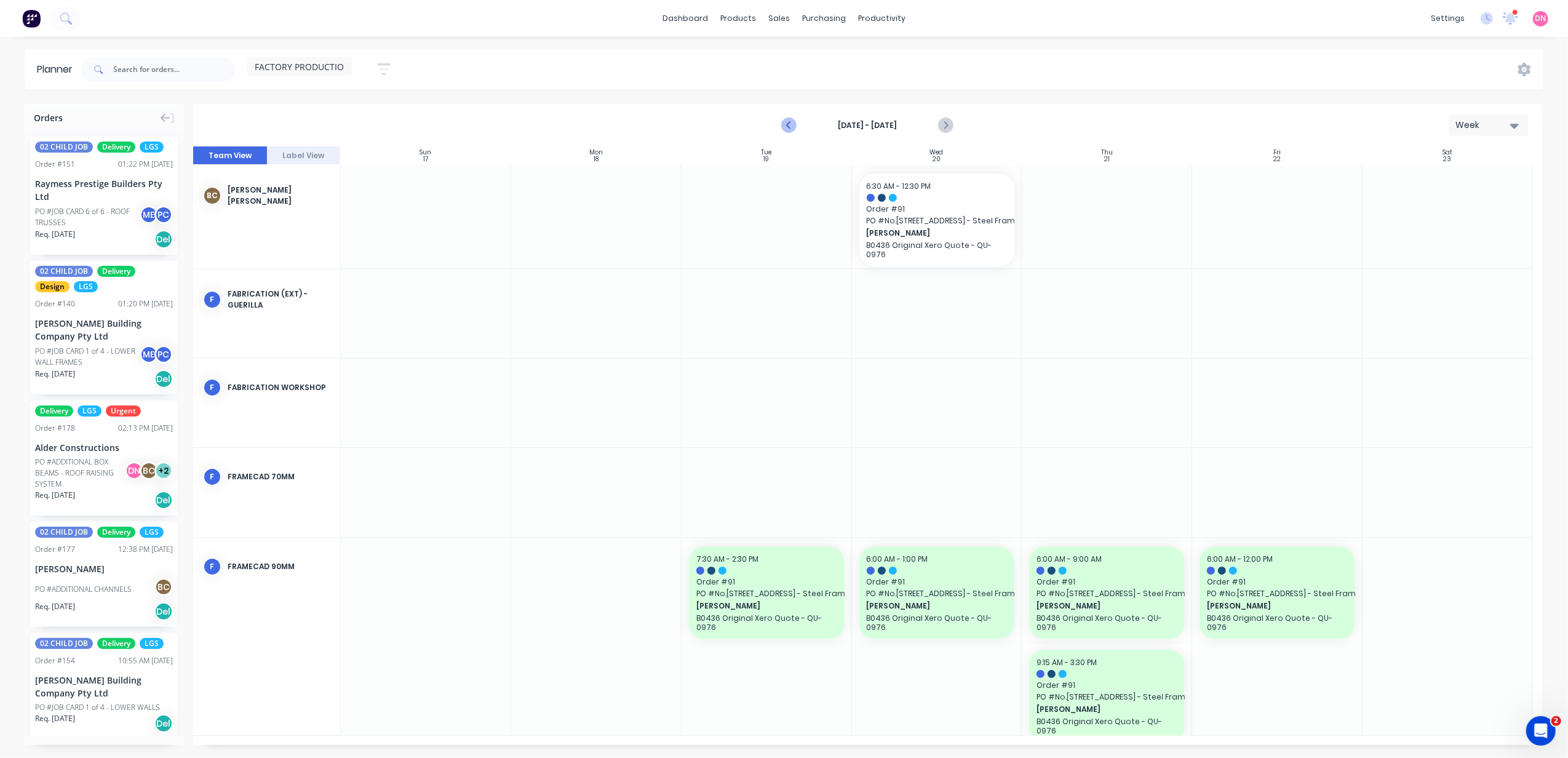
click at [790, 124] on icon "Previous page" at bounding box center [790, 125] width 15 height 15
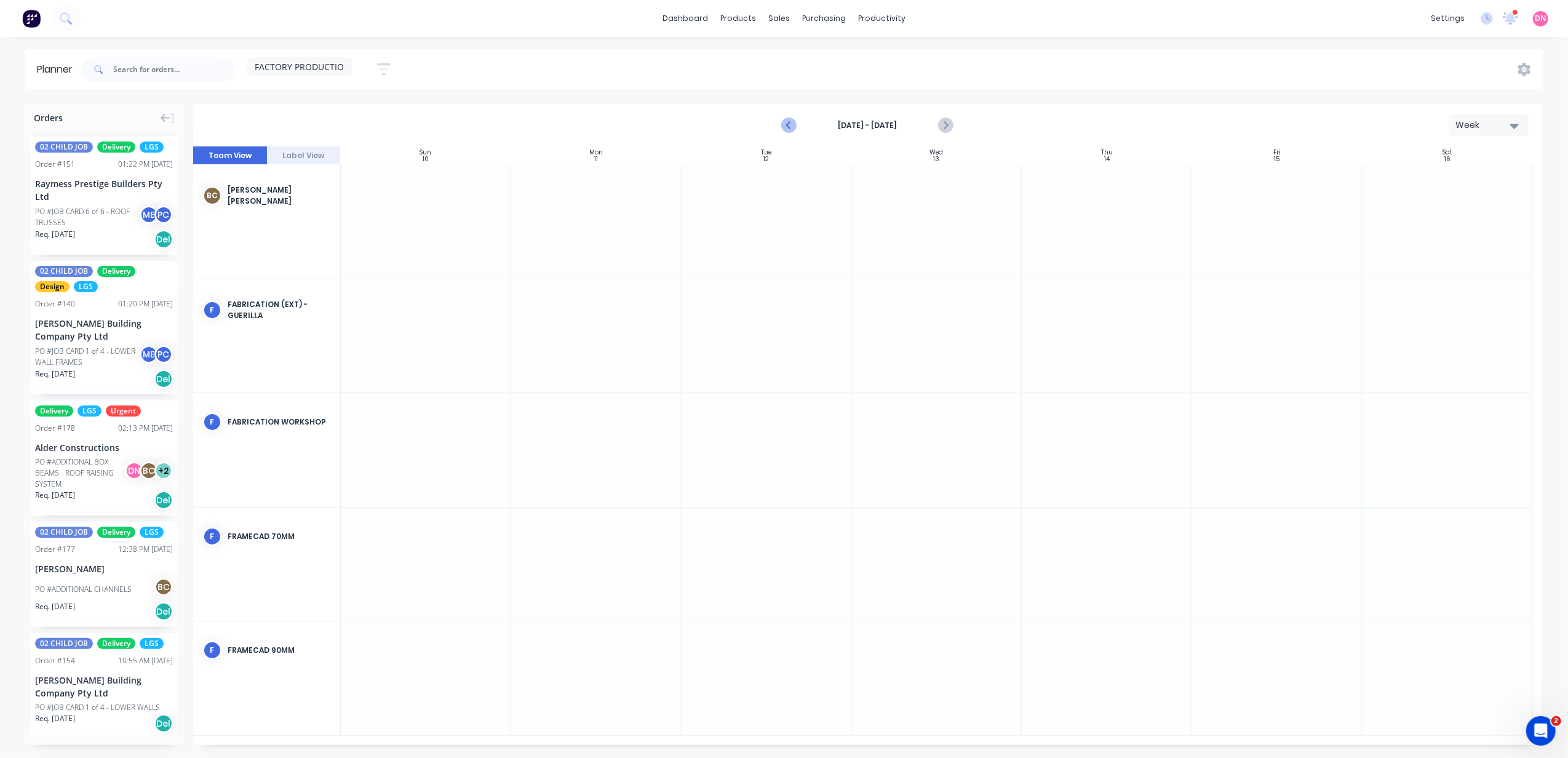
click at [790, 124] on icon "Previous page" at bounding box center [790, 125] width 15 height 15
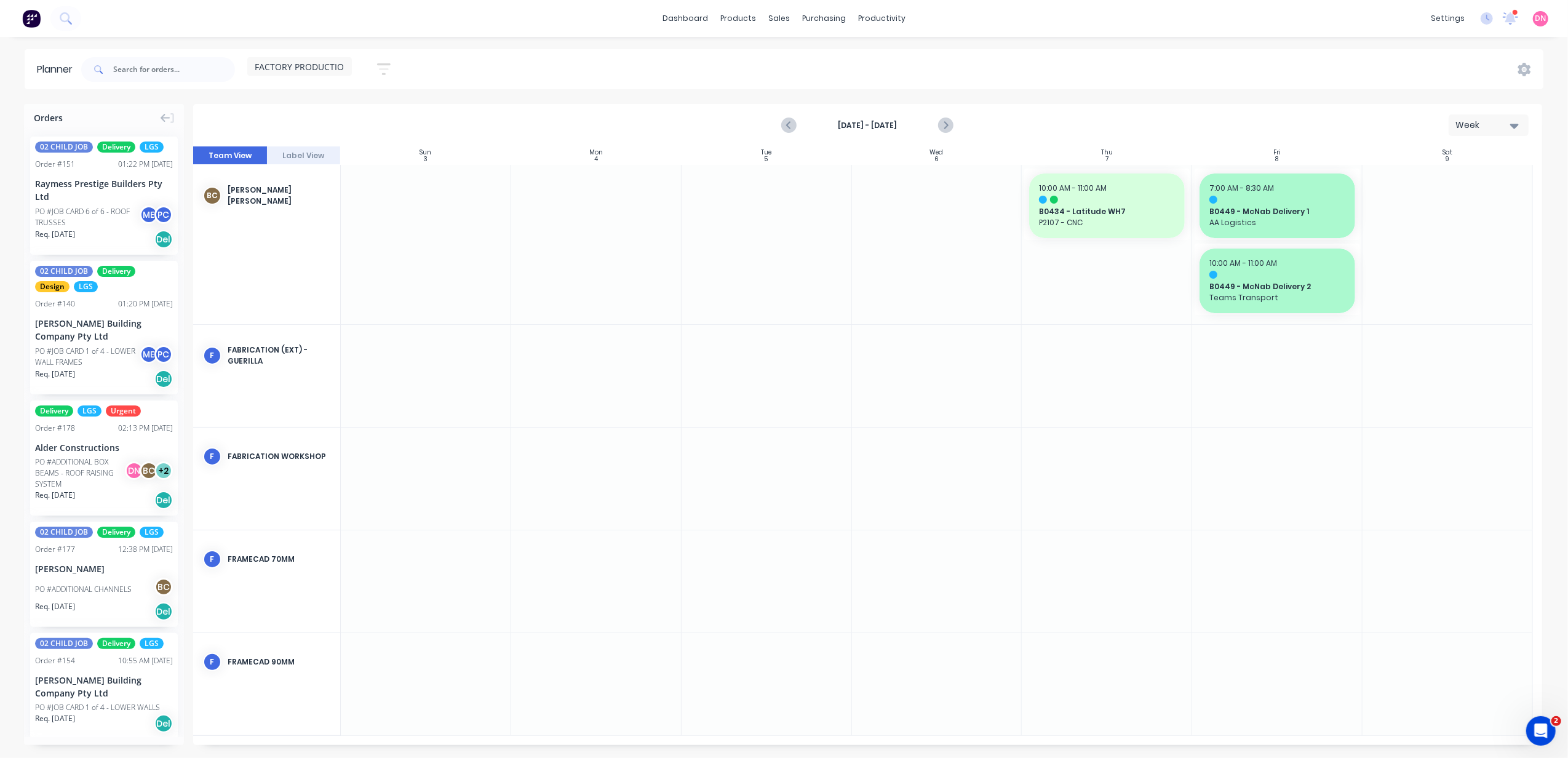
click at [930, 120] on div "Aug 3rd - Aug 9th" at bounding box center [867, 125] width 170 height 21
click at [936, 124] on button "Next page" at bounding box center [945, 125] width 24 height 24
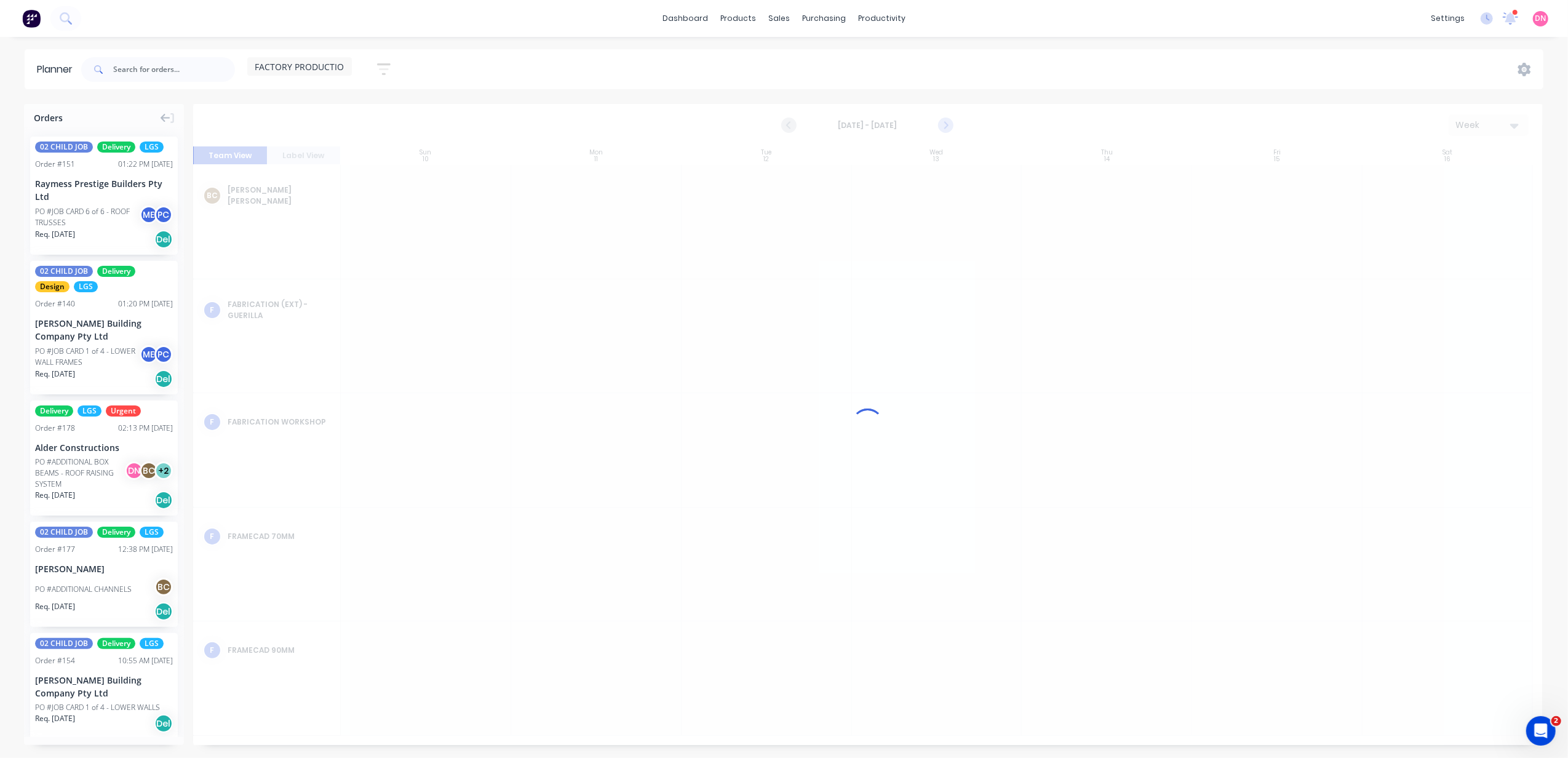
click at [936, 124] on div at bounding box center [868, 424] width 1349 height 641
click at [936, 124] on button "Next page" at bounding box center [945, 125] width 24 height 24
click at [936, 124] on div at bounding box center [868, 424] width 1349 height 641
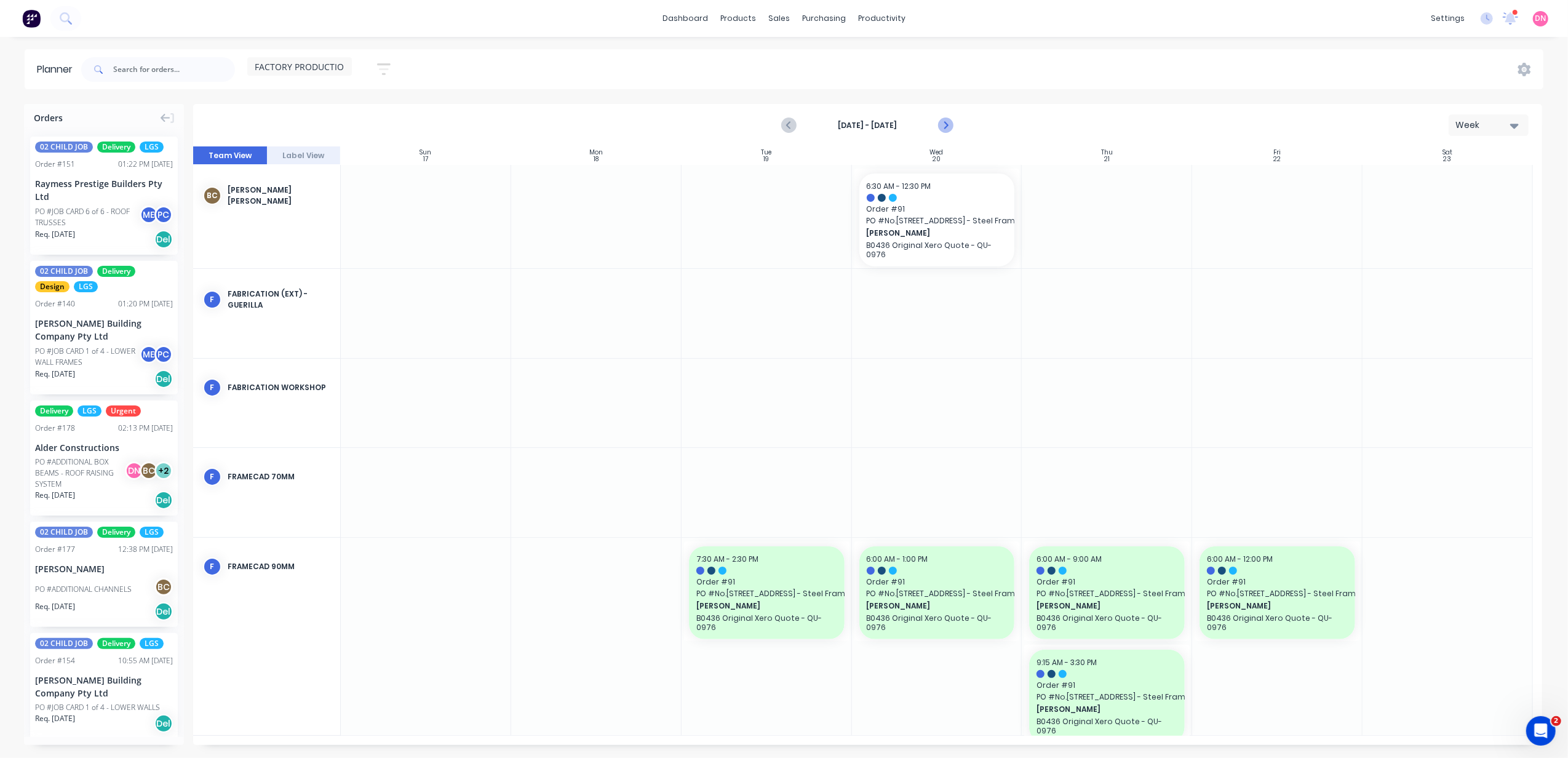
click at [936, 124] on button "Next page" at bounding box center [945, 125] width 24 height 24
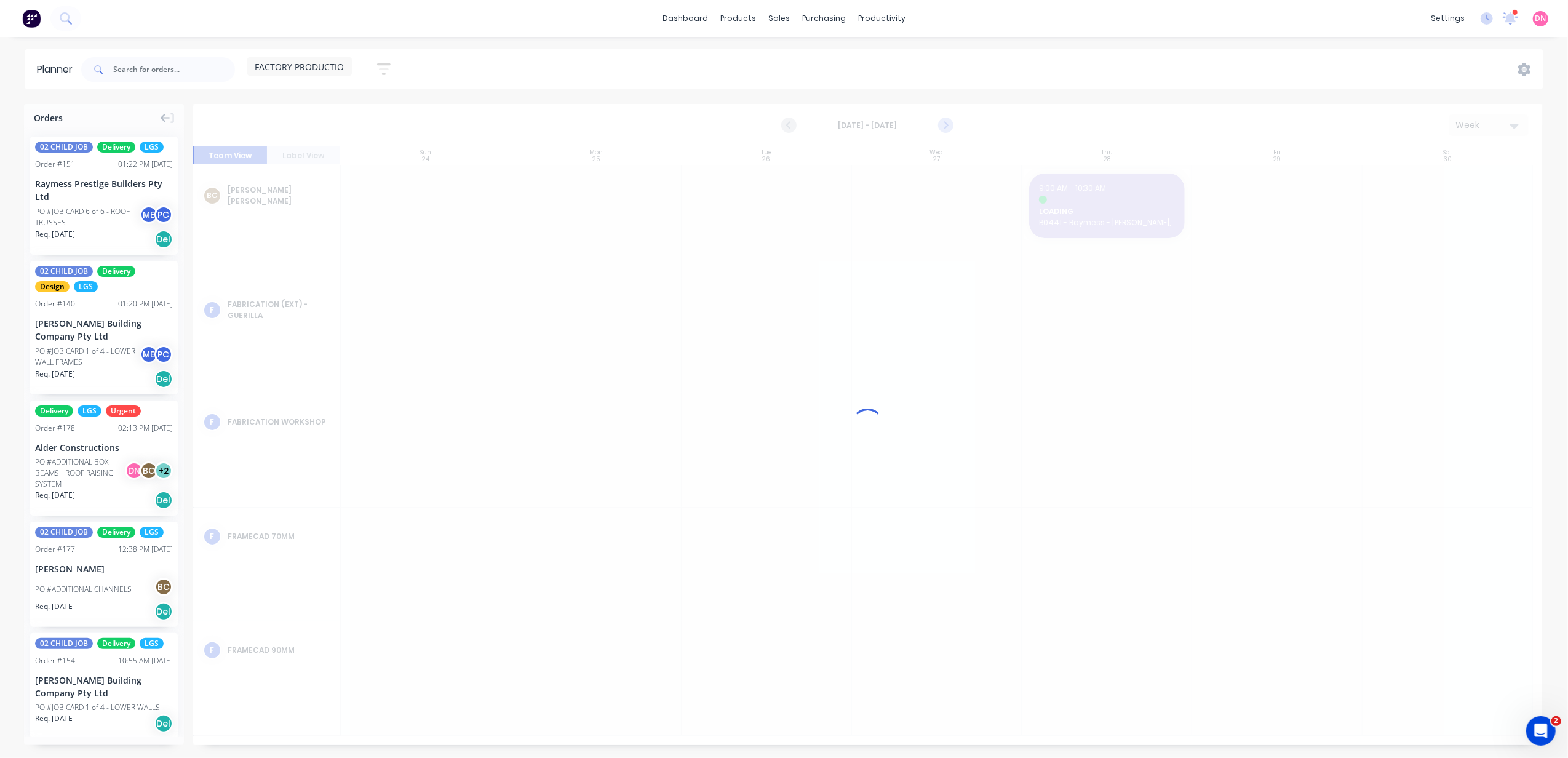
click at [936, 124] on div at bounding box center [868, 424] width 1349 height 641
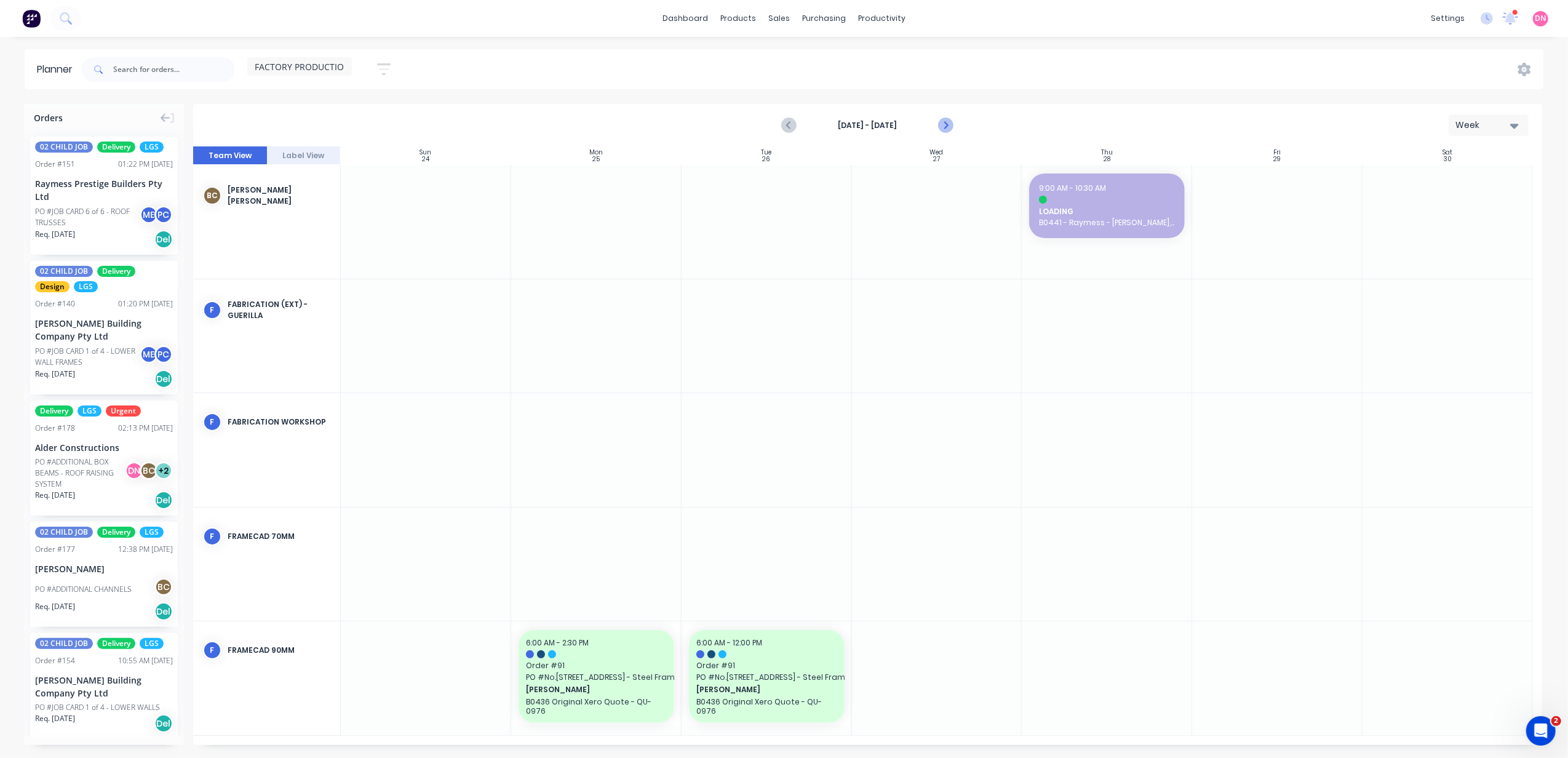
click at [938, 124] on icon "Next page" at bounding box center [945, 125] width 15 height 15
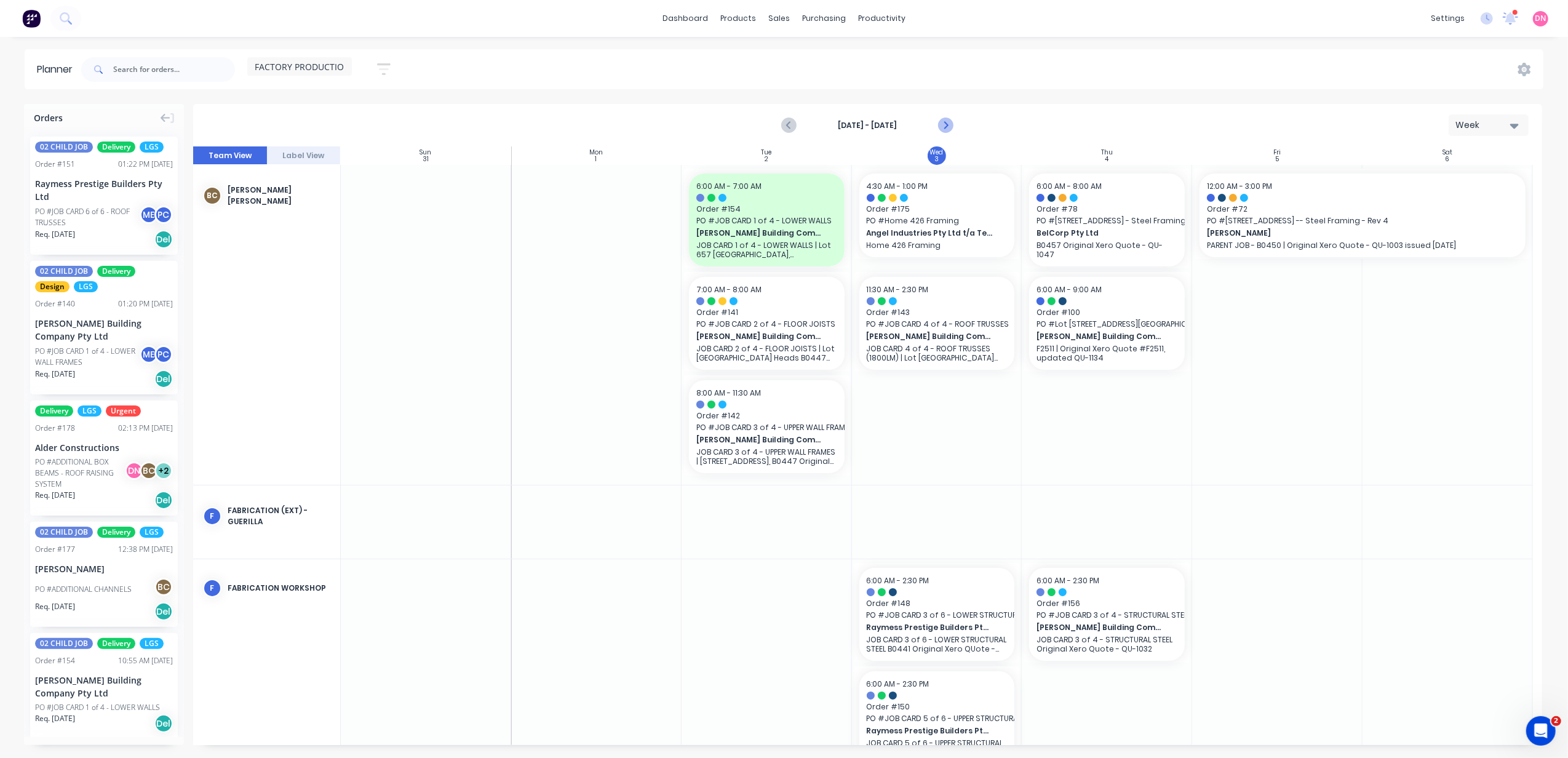
click at [944, 123] on icon "Next page" at bounding box center [945, 125] width 15 height 15
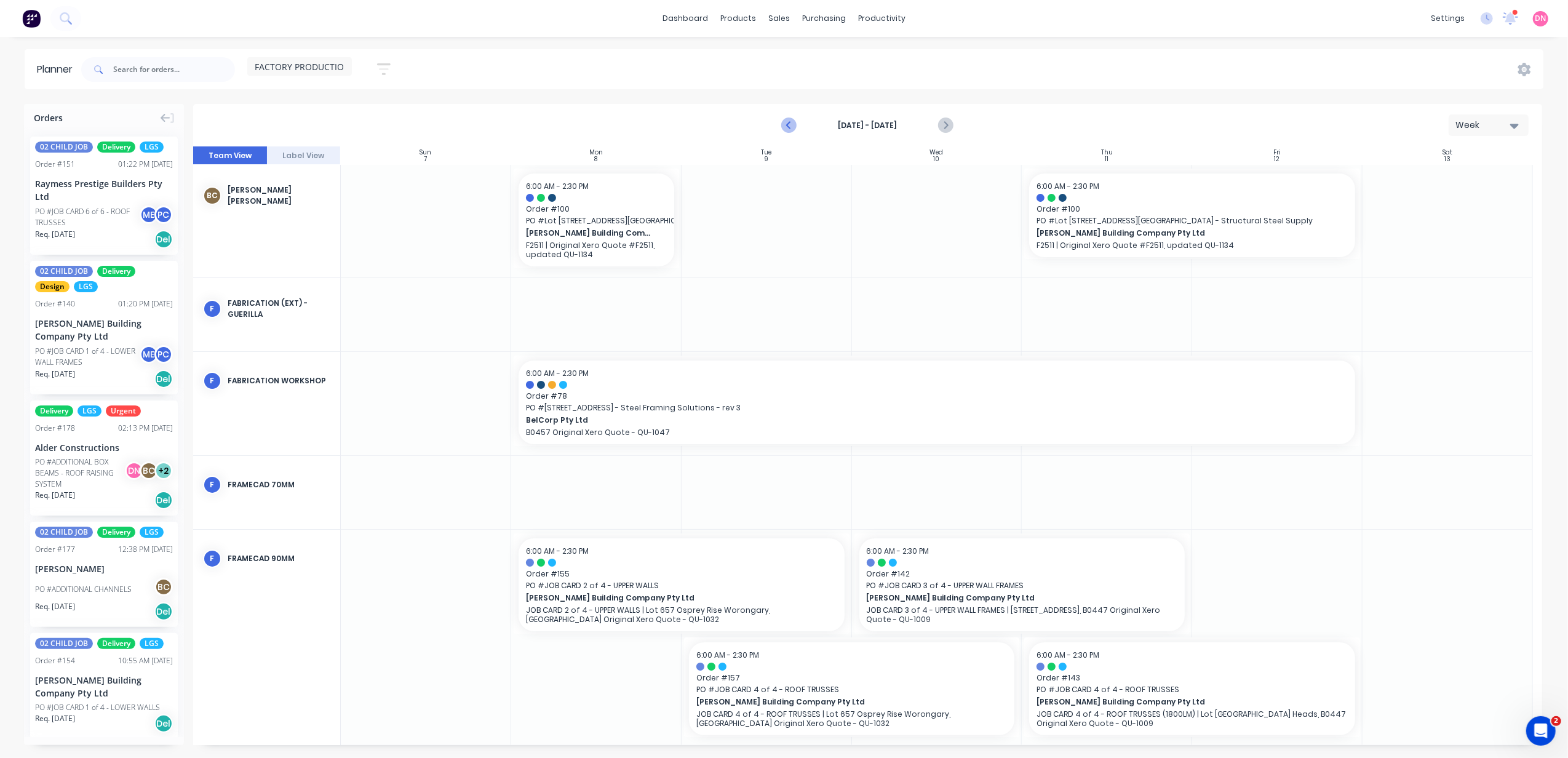
click at [790, 116] on button "Previous page" at bounding box center [790, 125] width 24 height 24
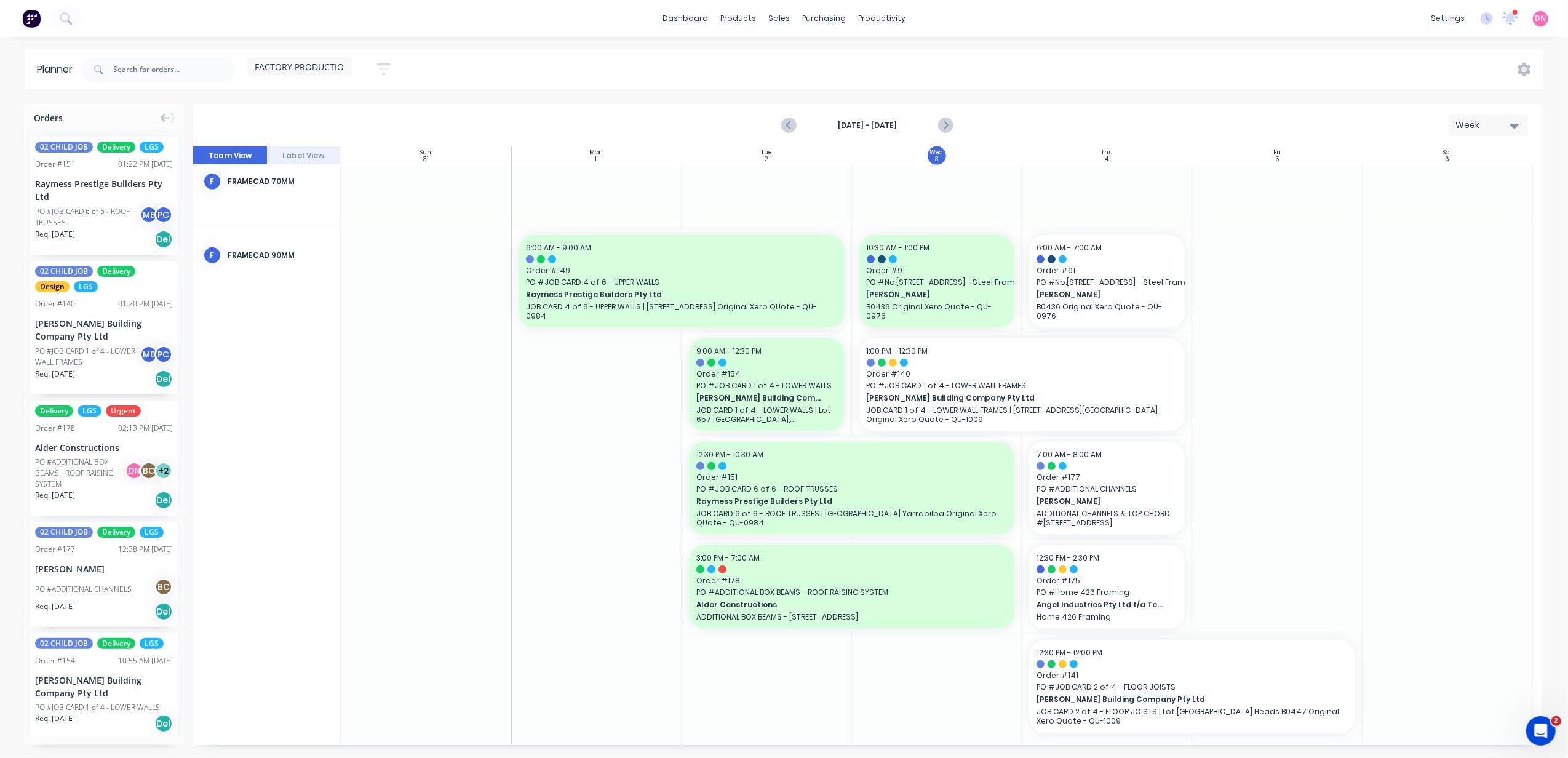
scroll to position [631, 0]
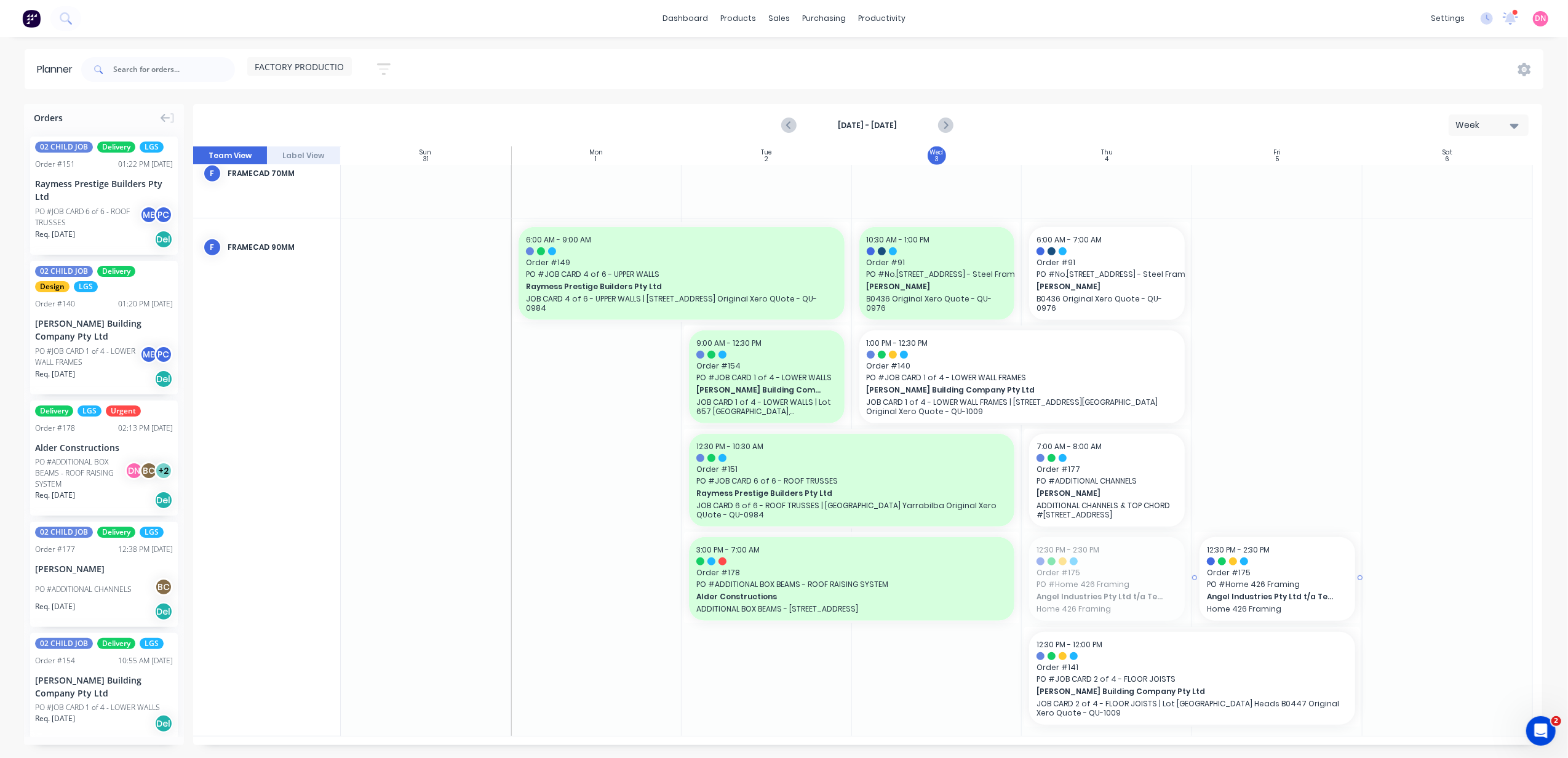
drag, startPoint x: 1119, startPoint y: 577, endPoint x: 1285, endPoint y: 458, distance: 204.2
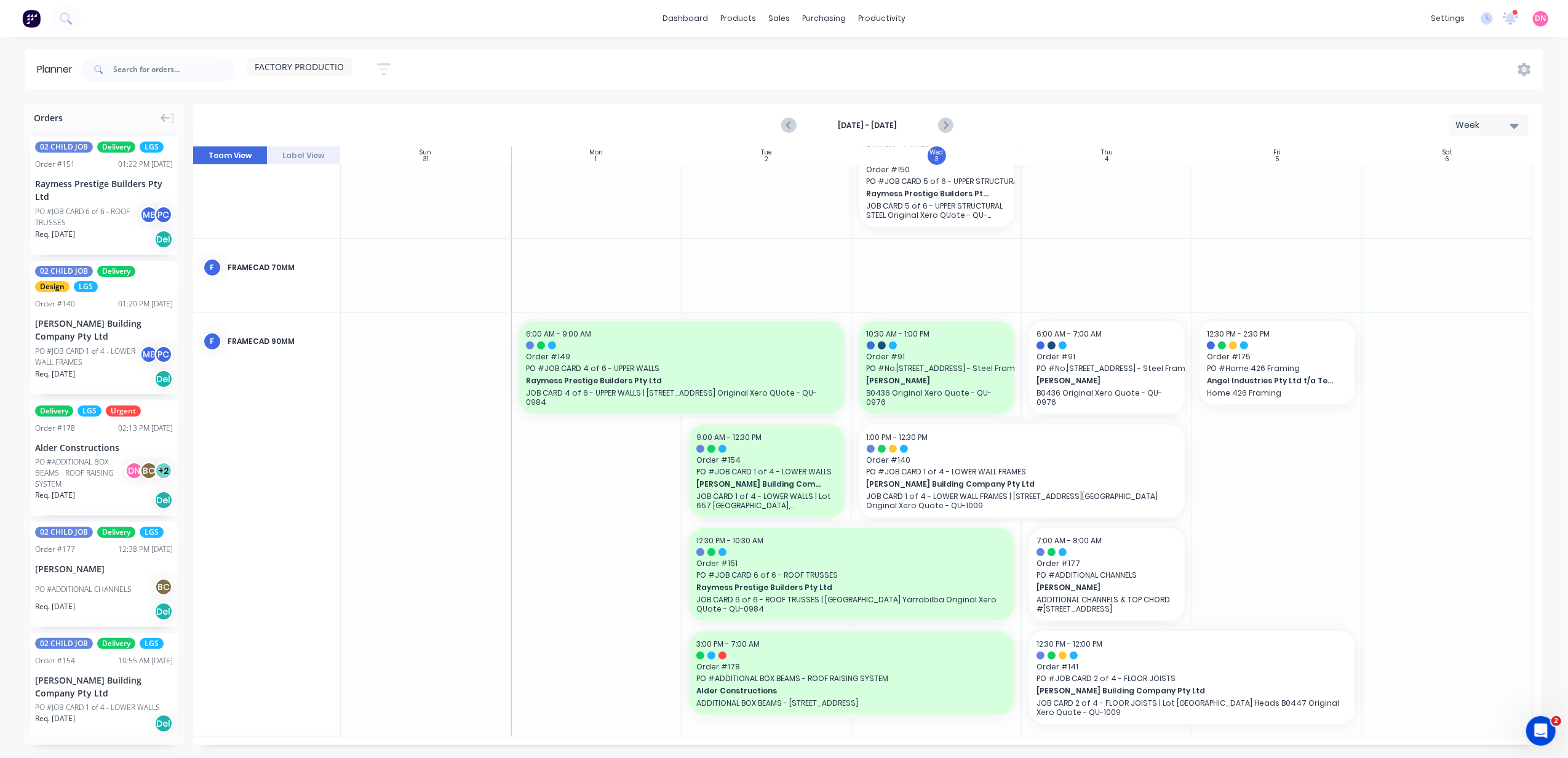
scroll to position [528, 0]
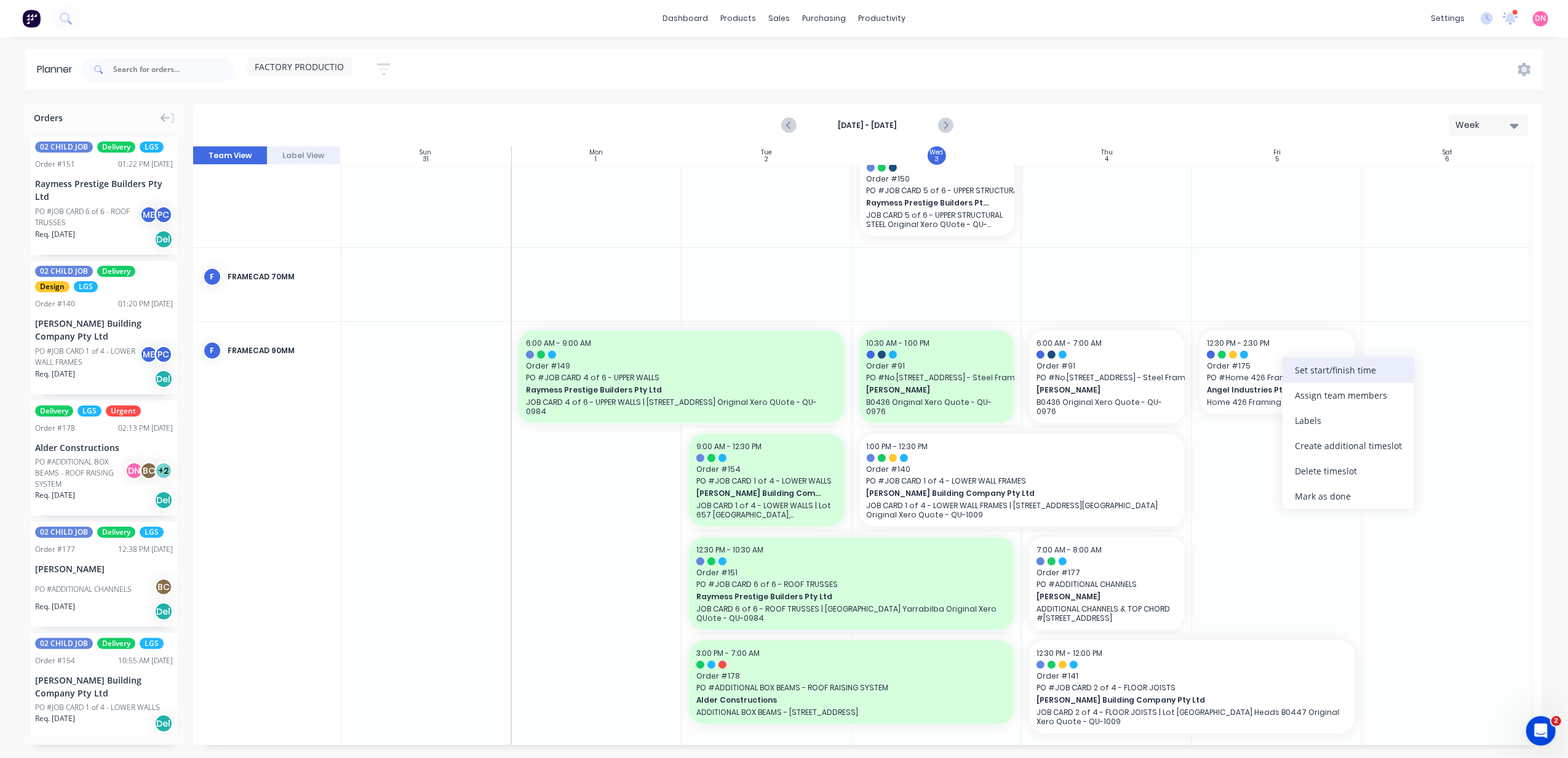
click at [1300, 372] on div "Set start/finish time" at bounding box center [1348, 370] width 131 height 25
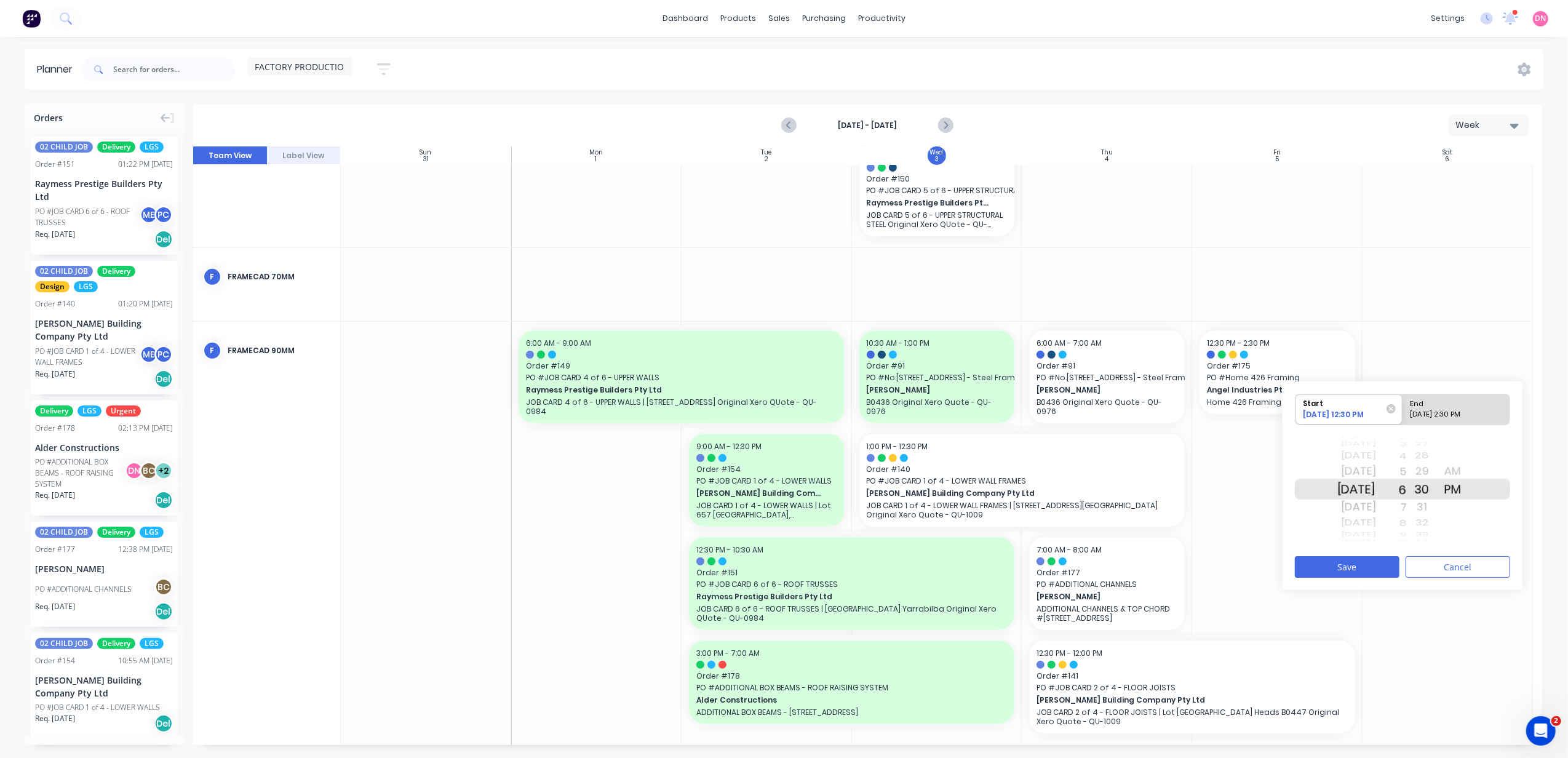
drag, startPoint x: 1423, startPoint y: 487, endPoint x: 1423, endPoint y: 599, distance: 112.0
click at [1423, 599] on div "Orders 02 CHILD JOB Delivery LGS Order # 151 01:22 PM 03/09/25 Raymess Prestige…" at bounding box center [784, 430] width 1568 height 653
drag, startPoint x: 1470, startPoint y: 475, endPoint x: 1478, endPoint y: 517, distance: 42.8
click at [1468, 516] on div "AM" at bounding box center [1453, 506] width 31 height 20
click at [1467, 416] on div "Please select" at bounding box center [1457, 416] width 100 height 15
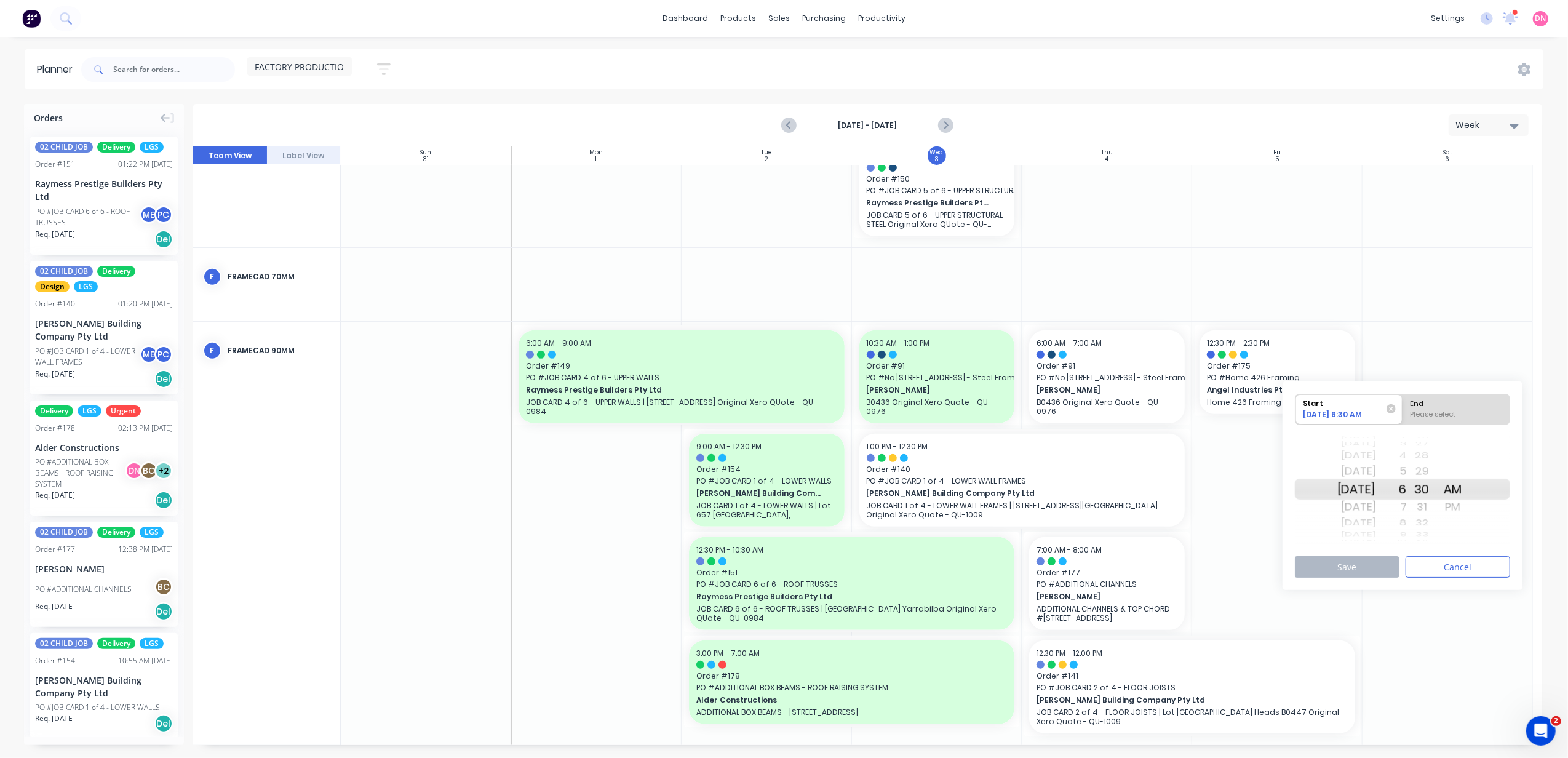
click at [1403, 416] on input "End Please select" at bounding box center [1403, 409] width 1 height 30
radio input "true"
click at [1371, 412] on div "09/05/2025 6:30 AM" at bounding box center [1344, 416] width 89 height 15
click at [1296, 412] on input "Start 09/05/2025 6:30 AM" at bounding box center [1296, 409] width 1 height 30
radio input "true"
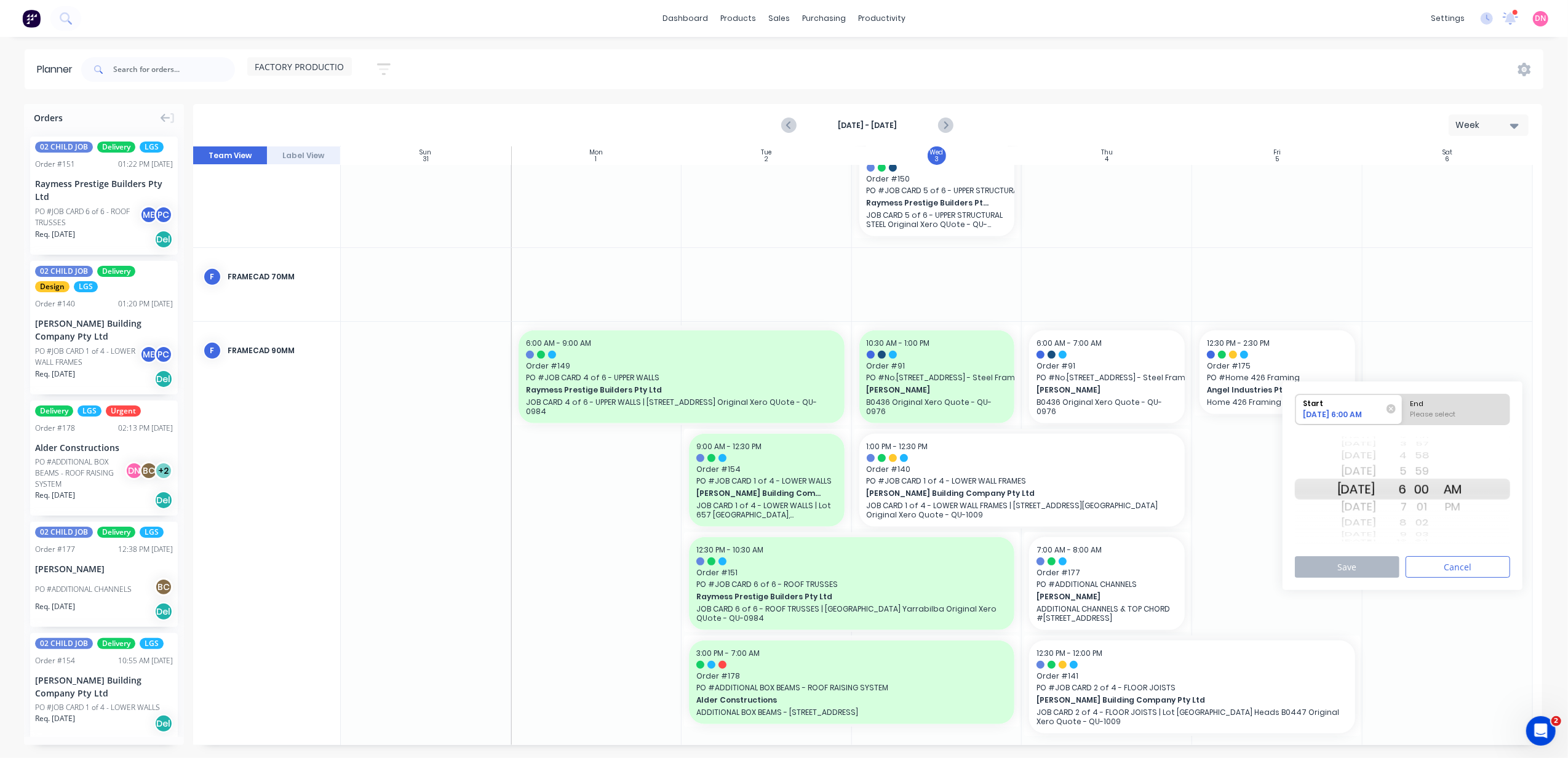
click at [1457, 418] on div "Please select" at bounding box center [1457, 416] width 100 height 15
click at [1403, 418] on input "End Please select" at bounding box center [1403, 409] width 1 height 30
radio input "true"
click at [1468, 501] on div "PM" at bounding box center [1453, 507] width 31 height 20
click at [1386, 565] on button "Save" at bounding box center [1347, 567] width 105 height 21
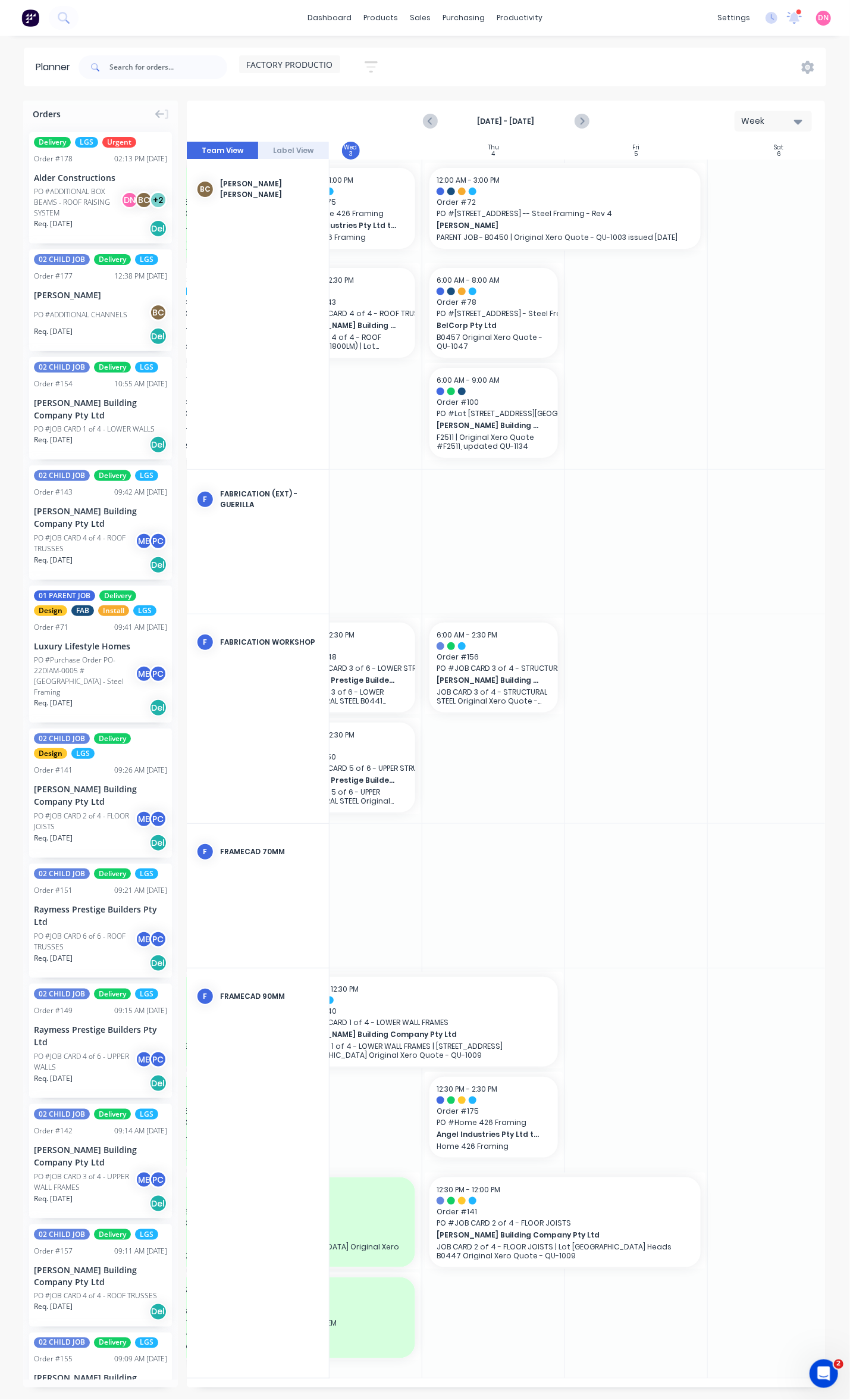
scroll to position [0, 503]
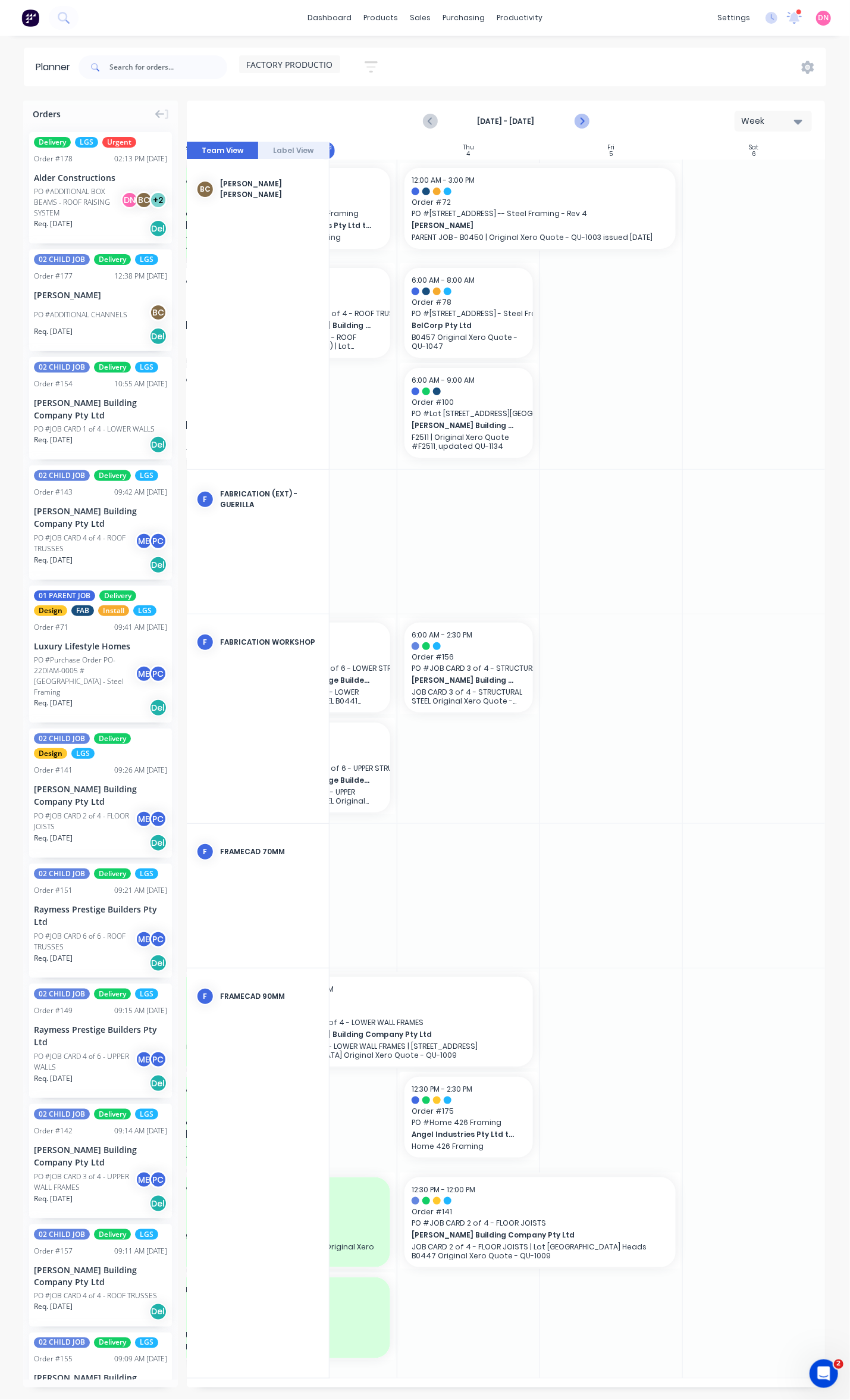
click at [591, 122] on button "Next page" at bounding box center [581, 121] width 24 height 24
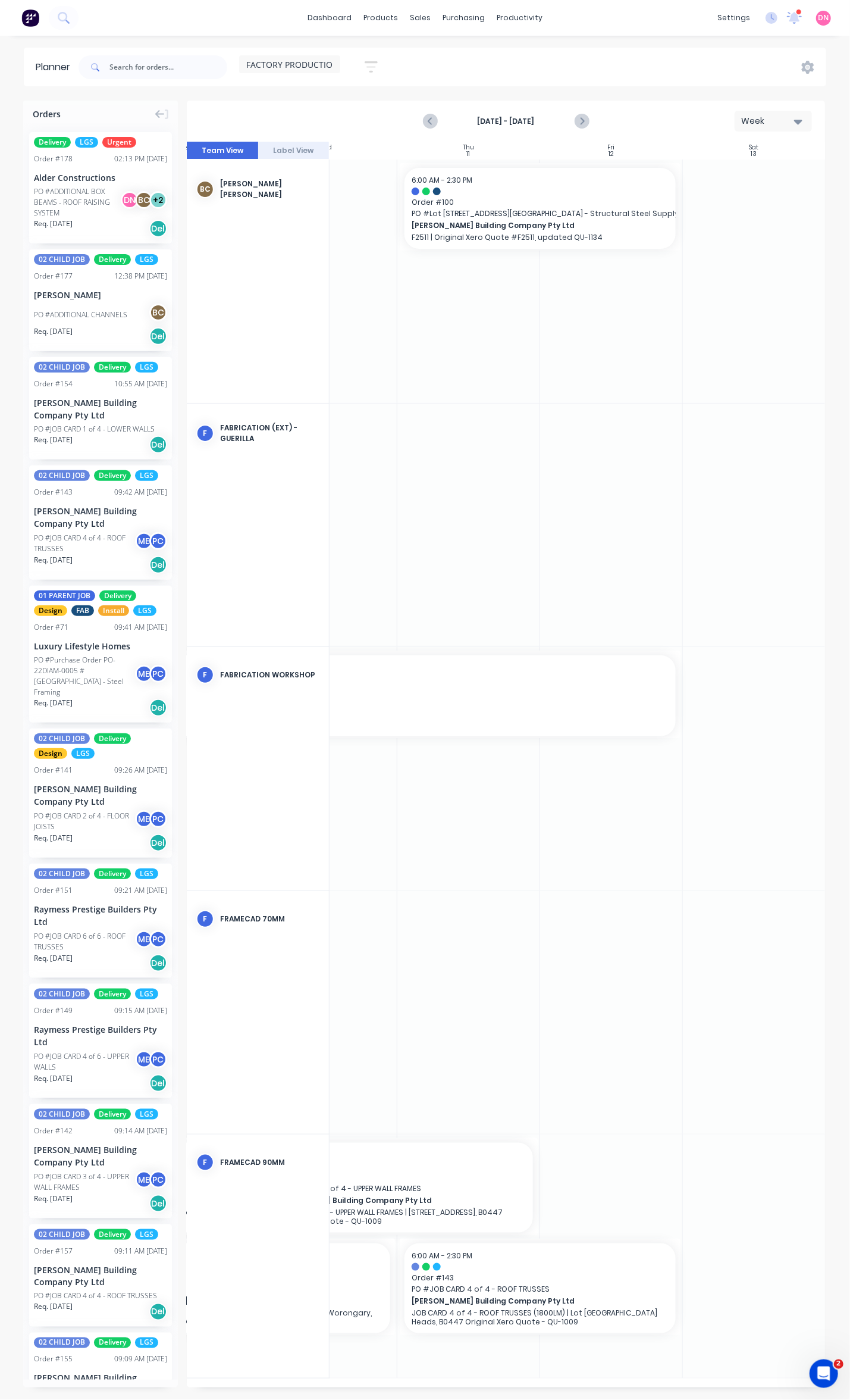
drag, startPoint x: 560, startPoint y: 1389, endPoint x: 510, endPoint y: 1389, distance: 50.0
click at [510, 1389] on div "Orders Delivery LGS Urgent Order # 178 02:13 PM [DATE] Alder Constructions PO #…" at bounding box center [425, 750] width 850 height 1299
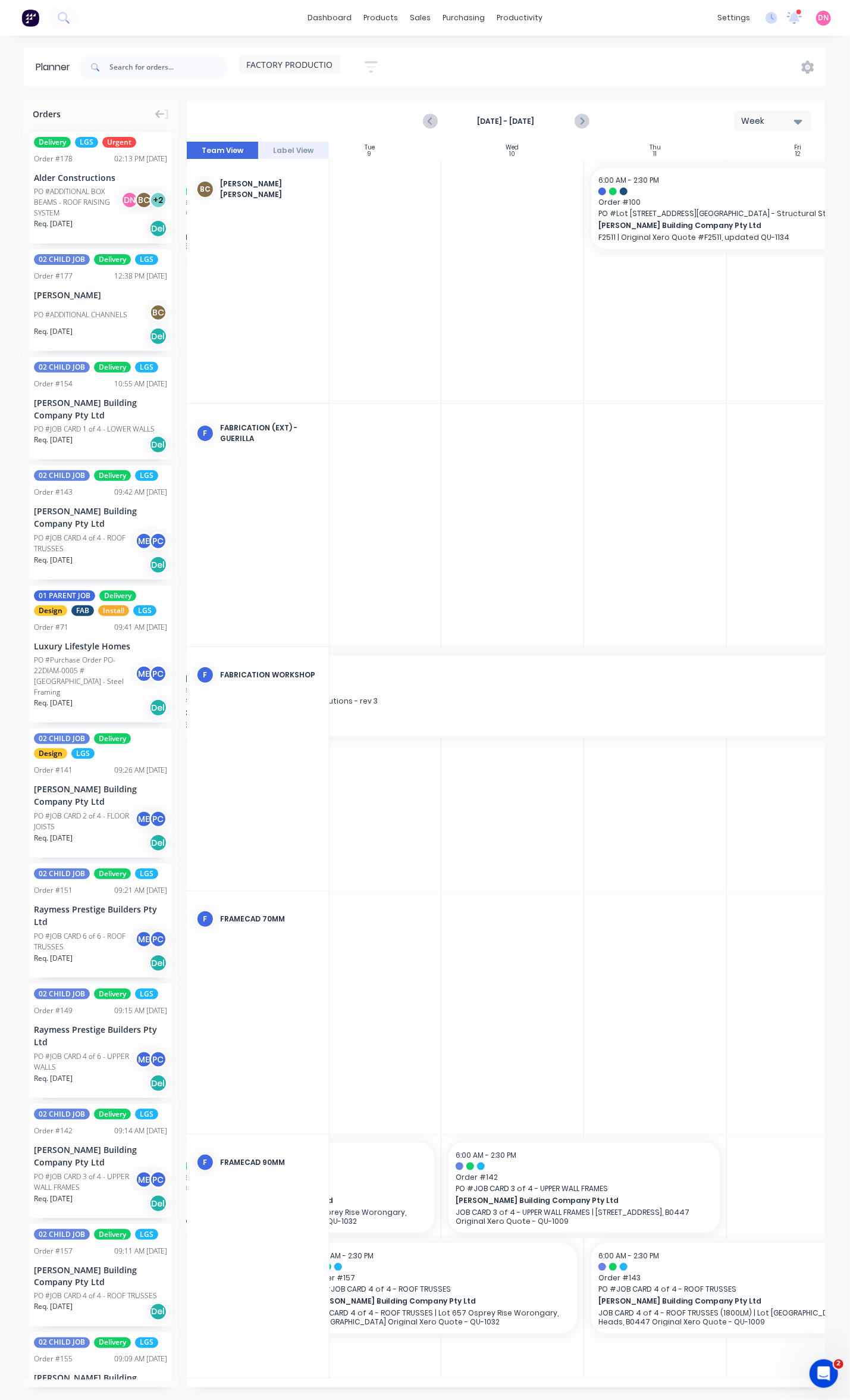
scroll to position [0, 315]
drag, startPoint x: 413, startPoint y: 1388, endPoint x: 364, endPoint y: 1388, distance: 49.0
click at [364, 1388] on div "Orders Delivery LGS Urgent Order # 178 02:13 PM [DATE] Alder Constructions PO #…" at bounding box center [425, 750] width 850 height 1299
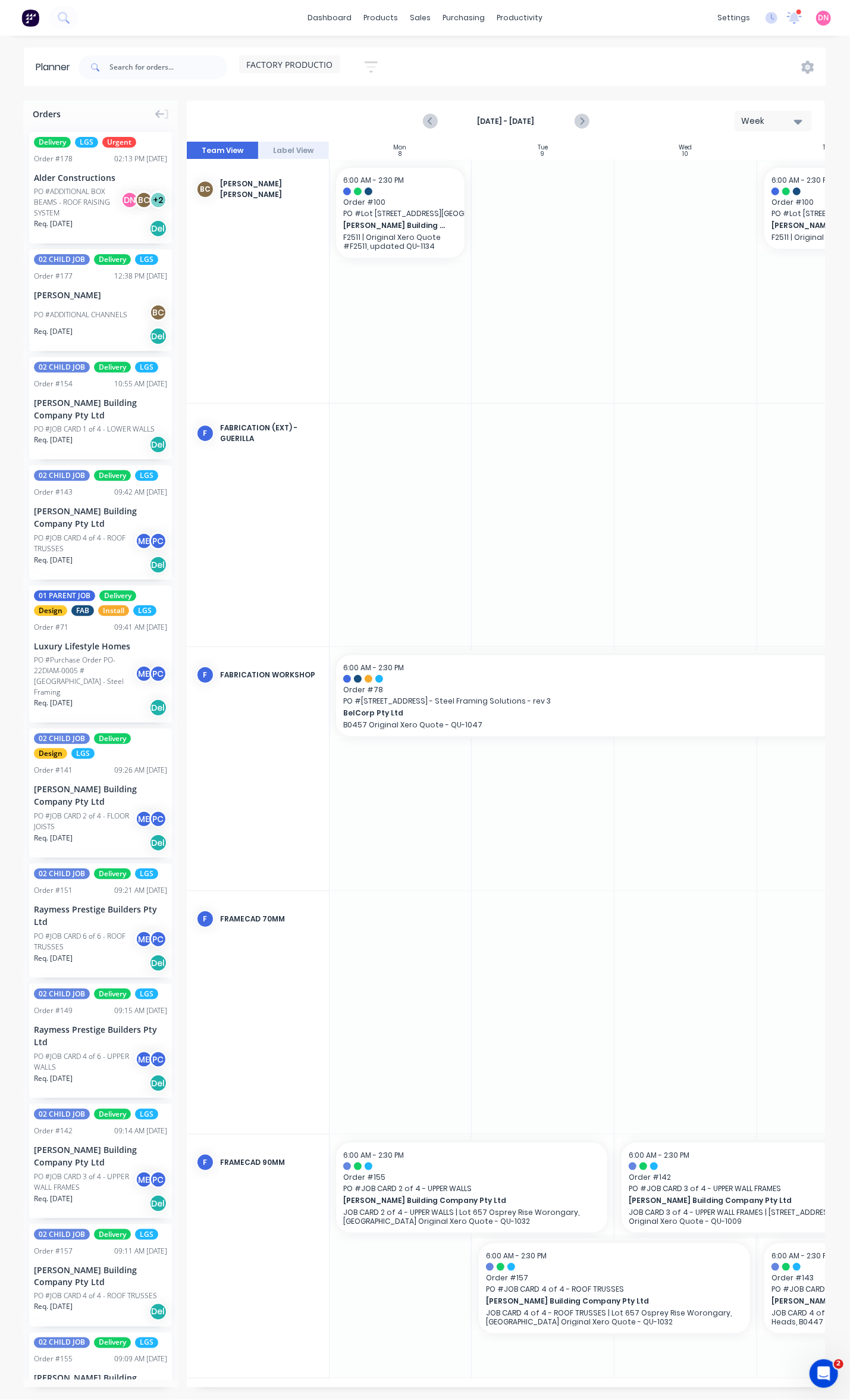
scroll to position [0, 137]
click at [1, 96] on div "Planner FACTORY PRODUCTION Save new view None edit FACTORY PRODUCTION (Default)…" at bounding box center [425, 723] width 850 height 1351
